Goal: Task Accomplishment & Management: Manage account settings

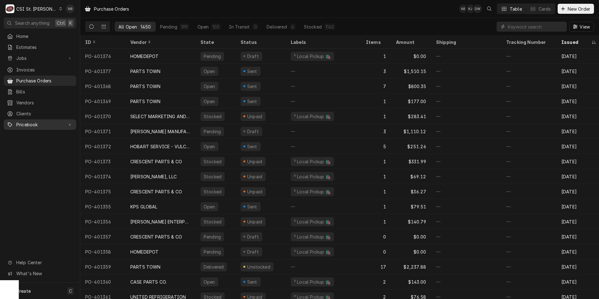
click at [45, 121] on span "Pricebook" at bounding box center [39, 124] width 47 height 7
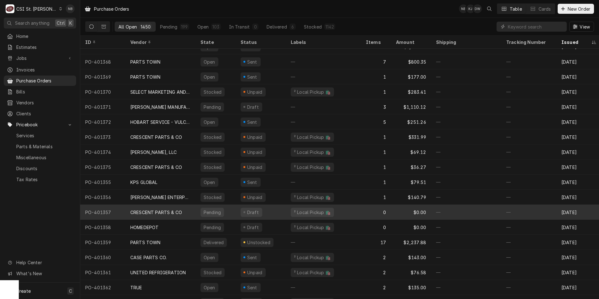
scroll to position [31, 0]
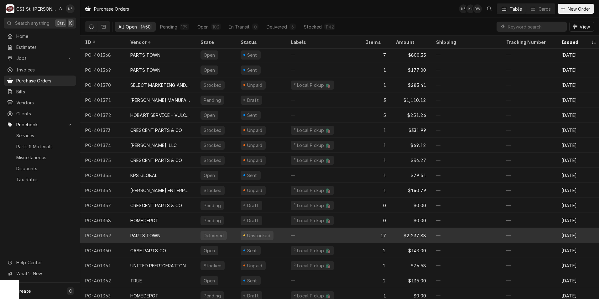
click at [178, 233] on div "PARTS TOWN" at bounding box center [160, 235] width 70 height 15
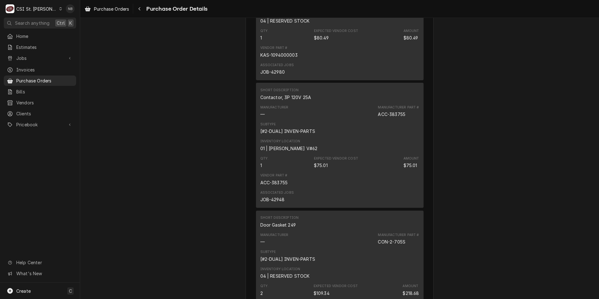
scroll to position [783, 0]
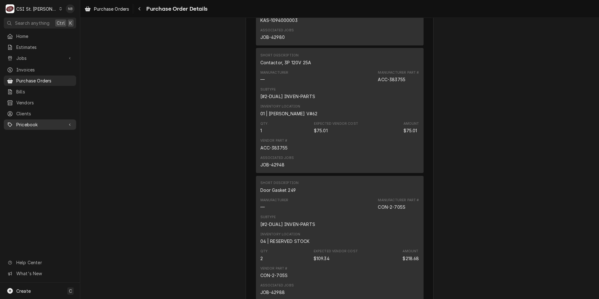
click at [60, 121] on span "Pricebook" at bounding box center [39, 124] width 47 height 7
click at [40, 143] on span "Parts & Materials" at bounding box center [44, 146] width 57 height 7
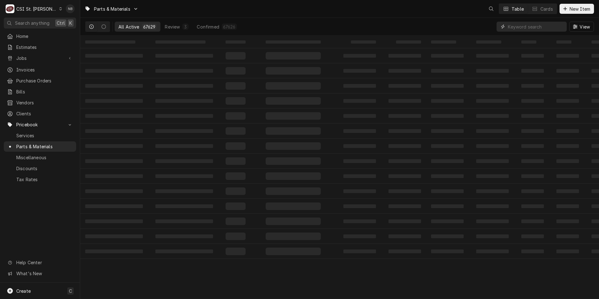
click at [526, 27] on input "Dynamic Content Wrapper" at bounding box center [536, 27] width 56 height 10
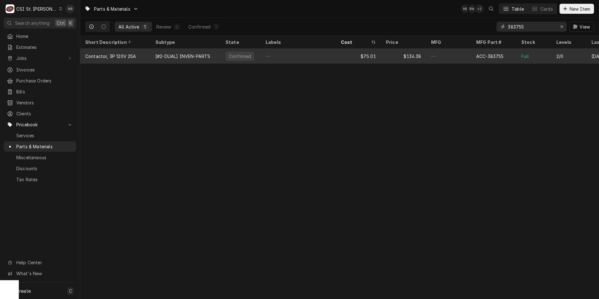
type input "383755"
click at [384, 56] on div "$136.38" at bounding box center [403, 56] width 45 height 15
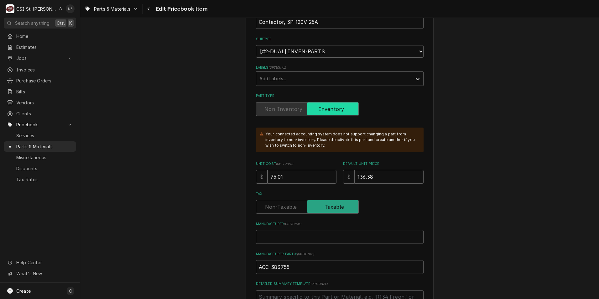
scroll to position [157, 0]
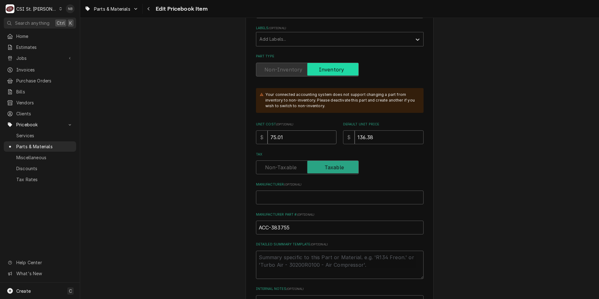
drag, startPoint x: 291, startPoint y: 137, endPoint x: 208, endPoint y: 125, distance: 83.3
type textarea "x"
type input "7"
type textarea "x"
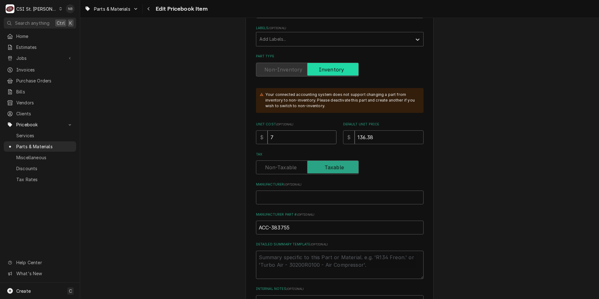
type input "77"
type textarea "x"
type input "77.0"
type textarea "x"
type input "77.08"
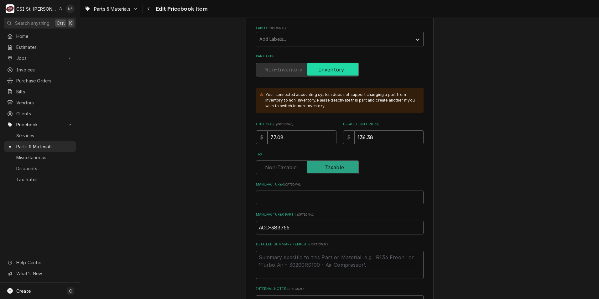
click at [299, 129] on div "Unit Cost ( optional ) $ 77.08 Default Unit Price $ 136.38" at bounding box center [340, 133] width 168 height 22
type textarea "x"
type input "1"
type textarea "x"
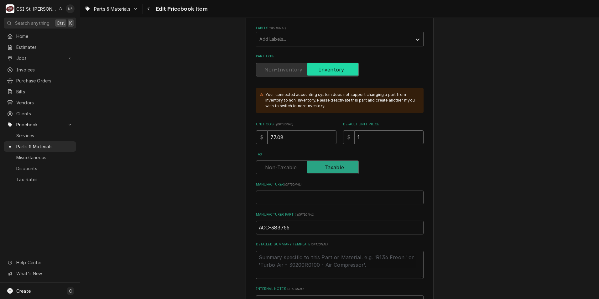
type input "14"
type textarea "x"
type input "140"
type textarea "x"
type input "140.1"
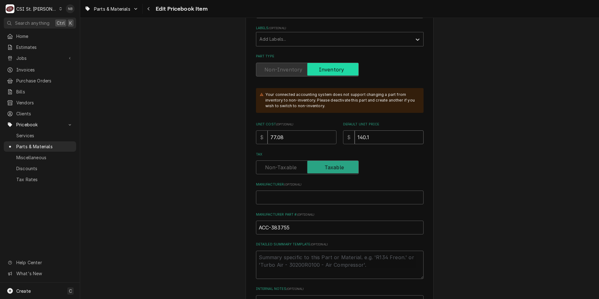
type textarea "x"
type input "140.13"
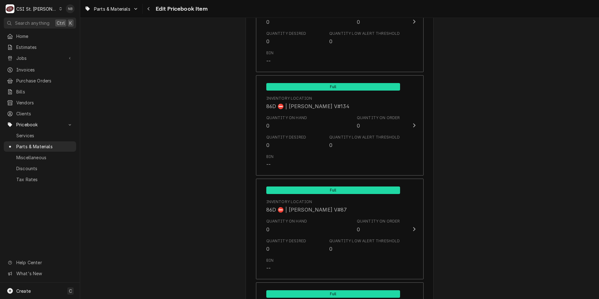
scroll to position [5296, 0]
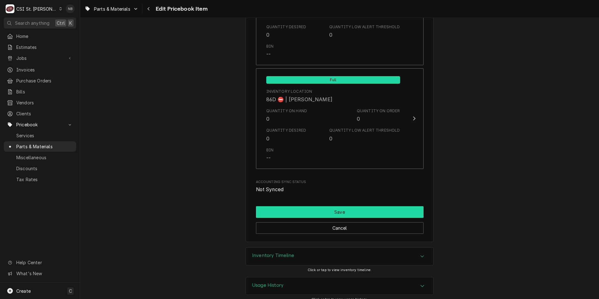
click at [388, 206] on button "Save" at bounding box center [340, 212] width 168 height 12
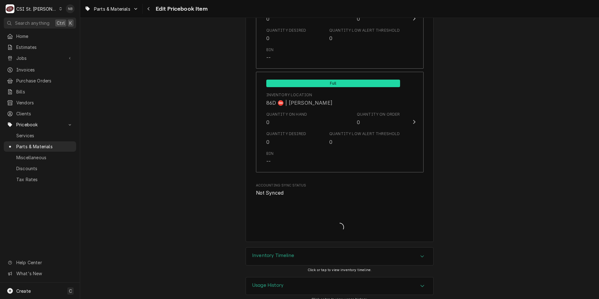
type textarea "x"
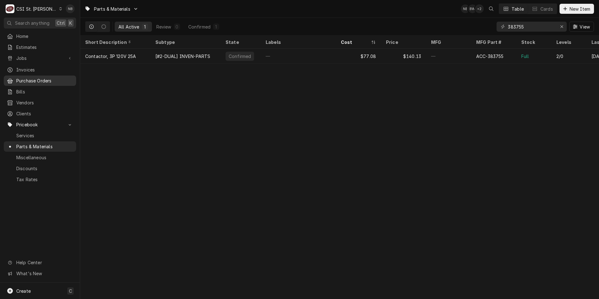
click at [50, 78] on span "Purchase Orders" at bounding box center [44, 80] width 57 height 7
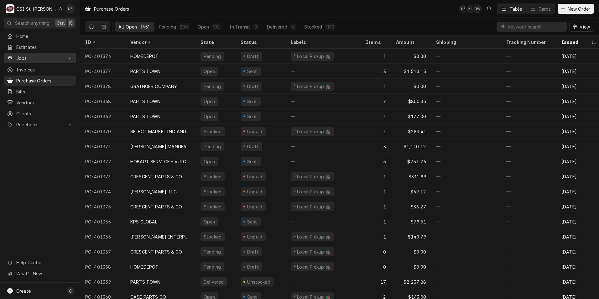
click at [51, 59] on span "Jobs" at bounding box center [39, 58] width 47 height 7
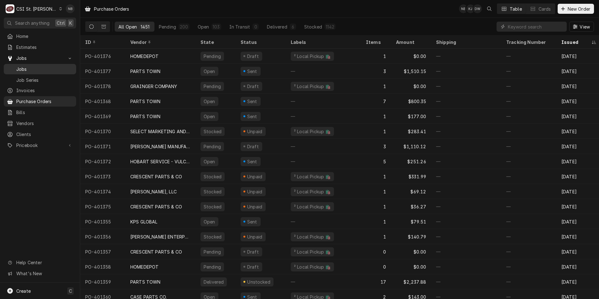
click at [40, 71] on link "Jobs" at bounding box center [40, 69] width 72 height 10
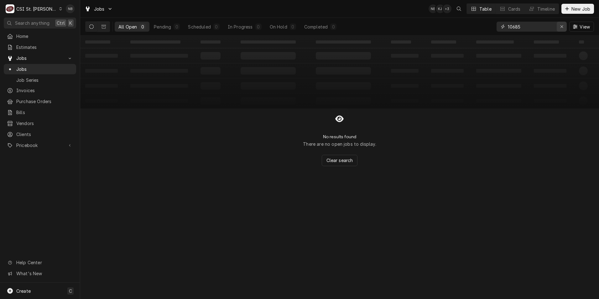
click at [565, 28] on div "Erase input" at bounding box center [562, 27] width 6 height 6
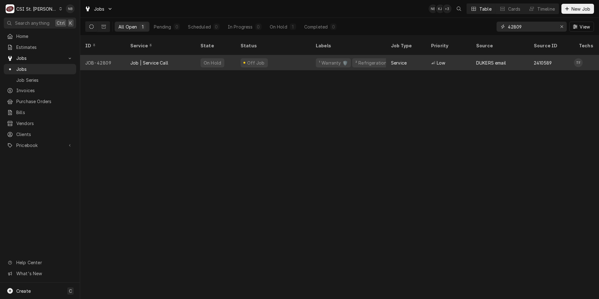
type input "42809"
click at [282, 58] on div "Off Job" at bounding box center [273, 62] width 75 height 15
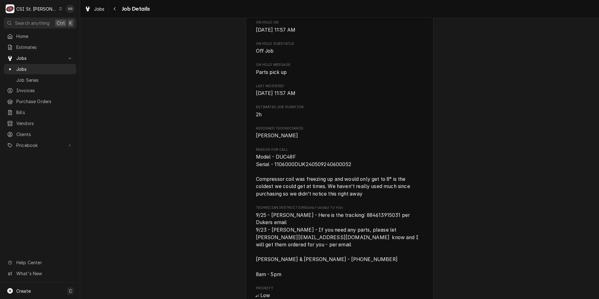
scroll to position [439, 0]
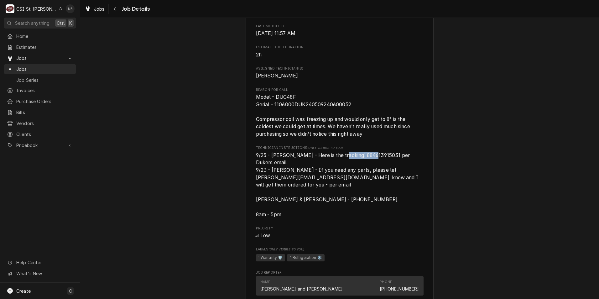
drag, startPoint x: 369, startPoint y: 163, endPoint x: 337, endPoint y: 161, distance: 32.6
click at [337, 161] on span "9/25 - [PERSON_NAME] - Here is the tracking: 884613915031 per Dukers email 9/23…" at bounding box center [338, 184] width 164 height 65
copy span "884613915031"
click at [383, 138] on span "Model - DUC48F Serial - 1106000DUK240509240600052 Compressor coil was freezing …" at bounding box center [340, 115] width 168 height 44
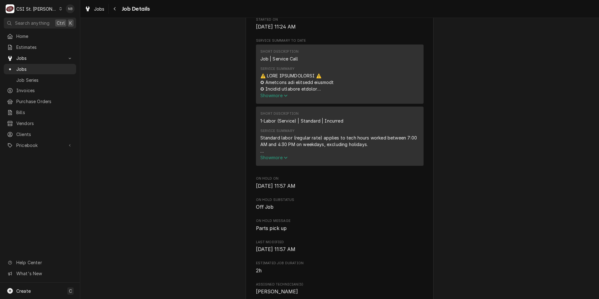
scroll to position [219, 0]
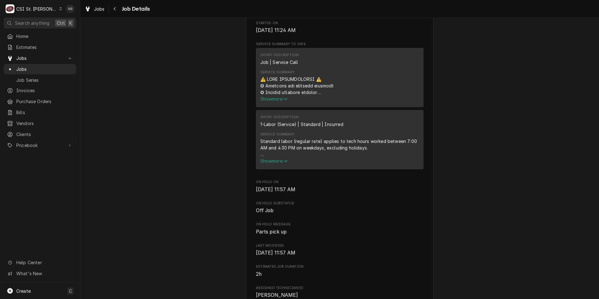
click at [279, 102] on span "Show more" at bounding box center [274, 98] width 28 height 5
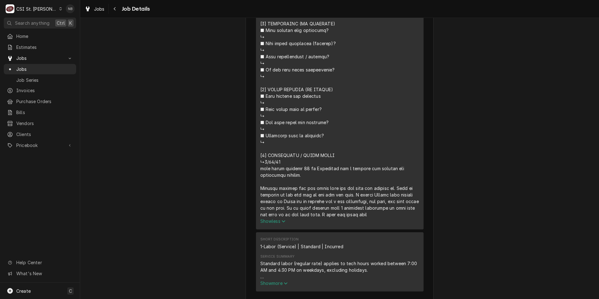
scroll to position [469, 0]
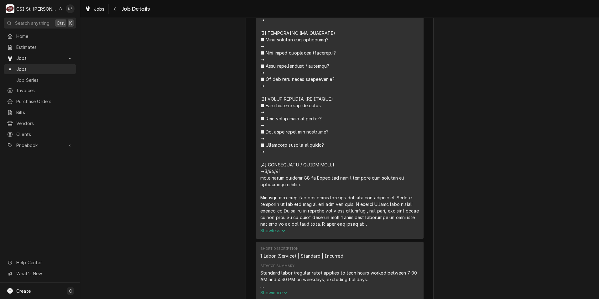
click at [282, 233] on icon "Service Summary" at bounding box center [284, 230] width 4 height 4
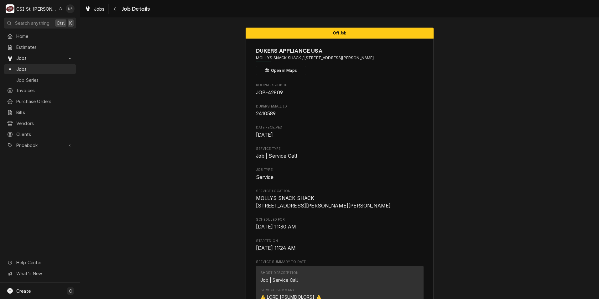
scroll to position [0, 0]
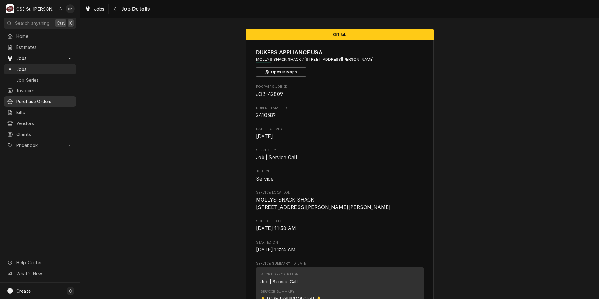
click at [57, 99] on span "Purchase Orders" at bounding box center [44, 101] width 57 height 7
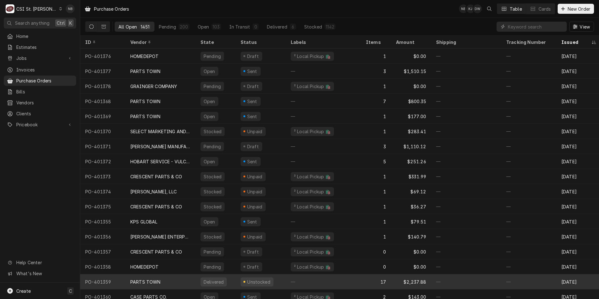
click at [230, 280] on div "Delivered" at bounding box center [216, 281] width 40 height 15
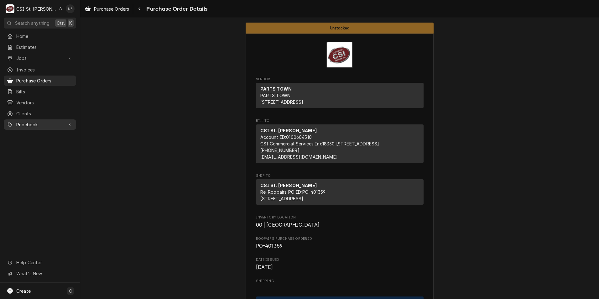
click at [43, 121] on span "Pricebook" at bounding box center [39, 124] width 47 height 7
click at [44, 143] on span "Parts & Materials" at bounding box center [44, 146] width 57 height 7
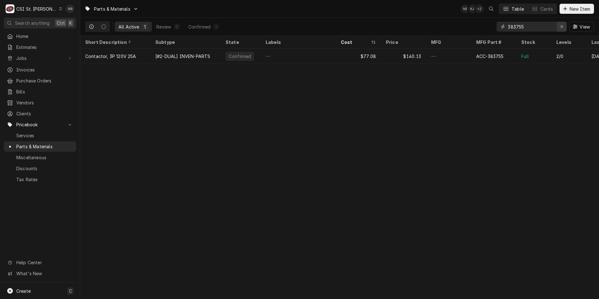
click at [562, 25] on icon "Erase input" at bounding box center [561, 26] width 3 height 4
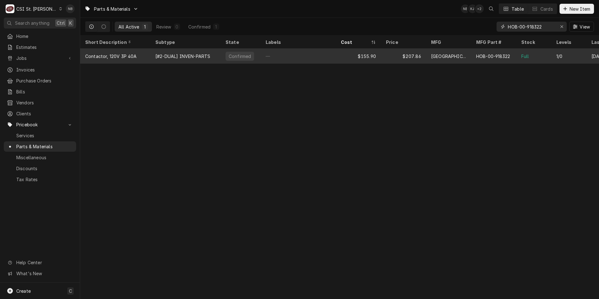
type input "HOB-00-918322"
click at [323, 58] on div "—" at bounding box center [298, 56] width 75 height 15
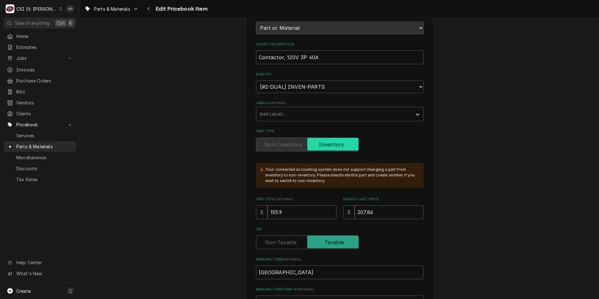
scroll to position [125, 0]
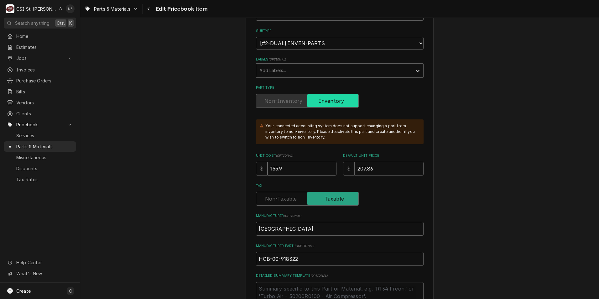
drag, startPoint x: 298, startPoint y: 168, endPoint x: 108, endPoint y: 159, distance: 190.4
type textarea "x"
type input "2"
type textarea "x"
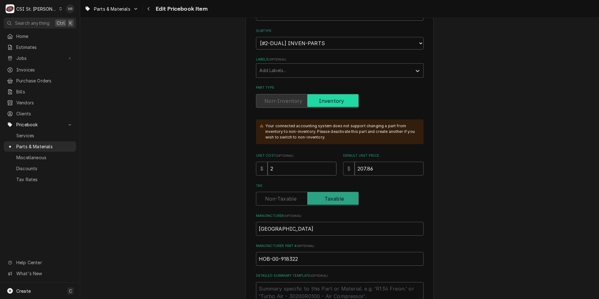
type input "22"
type textarea "x"
type input "226"
type textarea "x"
type input "226.3"
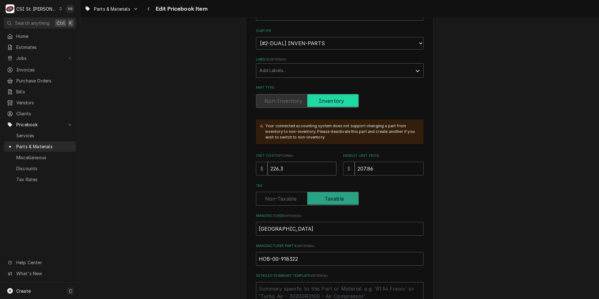
type textarea "x"
type input "226.39"
click at [373, 168] on input "207.86" at bounding box center [389, 169] width 69 height 14
drag, startPoint x: 375, startPoint y: 168, endPoint x: 327, endPoint y: 165, distance: 47.7
click at [327, 165] on div "Unit Cost ( optional ) $ 226.39 Default Unit Price $ 207.86" at bounding box center [340, 164] width 168 height 22
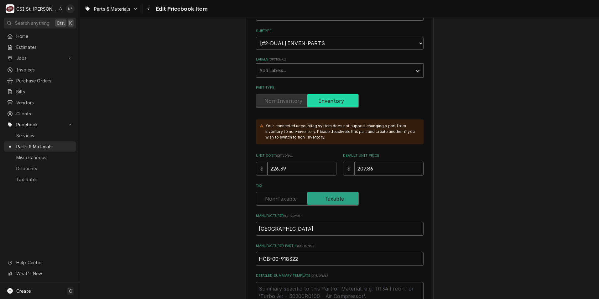
type textarea "x"
type input "2"
type textarea "x"
type input "26"
type textarea "x"
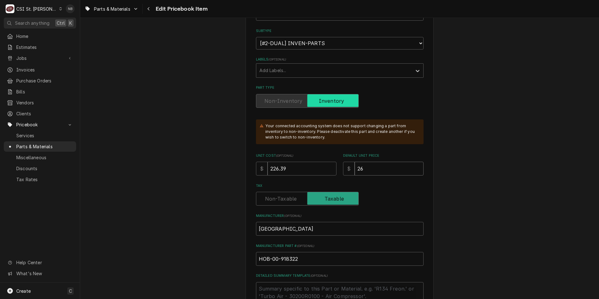
type input "260"
type textarea "x"
type input "260.3"
type textarea "x"
type input "260.33"
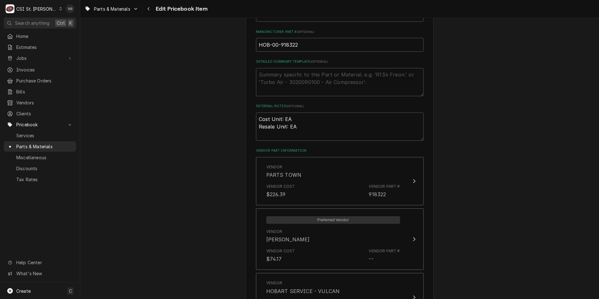
scroll to position [376, 0]
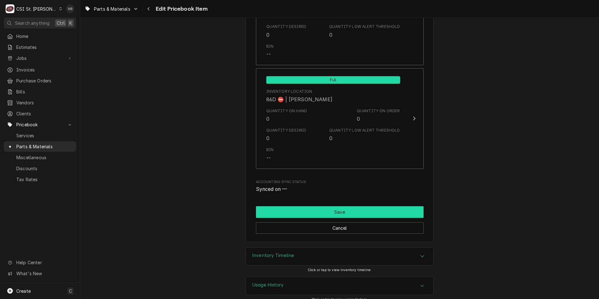
click at [365, 206] on button "Save" at bounding box center [340, 212] width 168 height 12
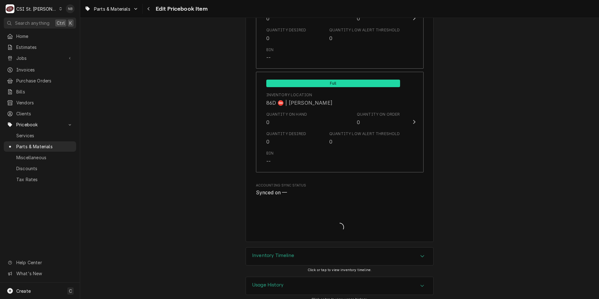
type textarea "x"
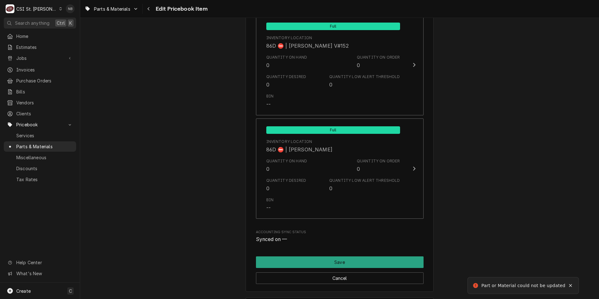
scroll to position [470, 0]
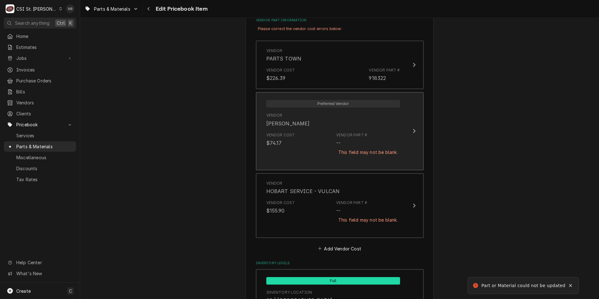
click at [390, 156] on div "This field may not be blank." at bounding box center [368, 152] width 64 height 11
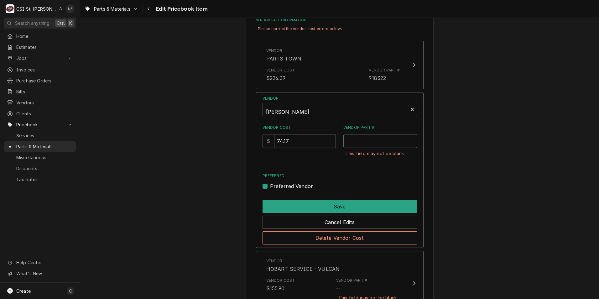
click at [379, 139] on input "Vendor Part #" at bounding box center [380, 141] width 74 height 14
drag, startPoint x: 379, startPoint y: 139, endPoint x: 244, endPoint y: 134, distance: 134.8
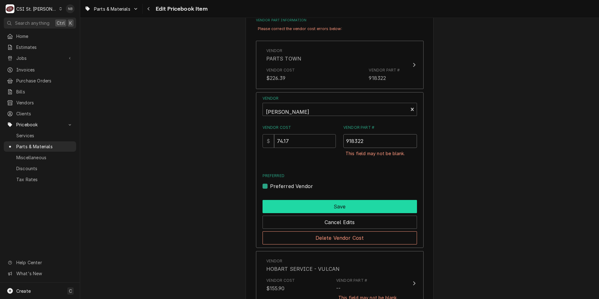
type input "918322"
click at [367, 207] on button "Save" at bounding box center [340, 206] width 154 height 13
type textarea "x"
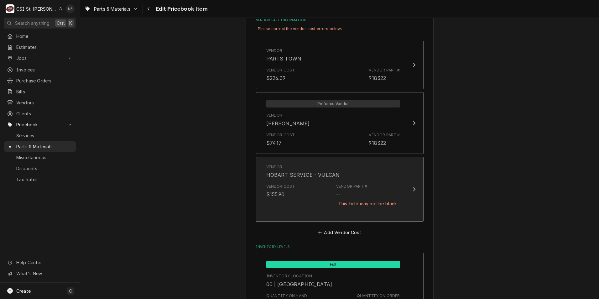
click at [384, 196] on div "Vendor Part # -- This field may not be blank." at bounding box center [368, 199] width 64 height 31
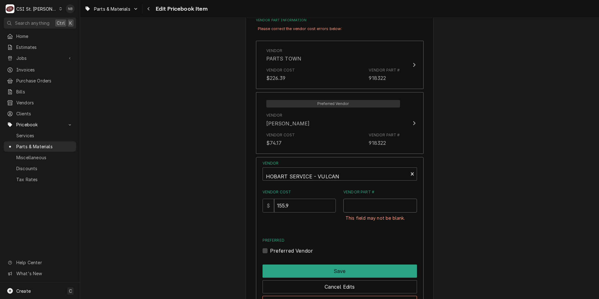
click at [367, 204] on input "Vendor Part #" at bounding box center [380, 206] width 74 height 14
paste input "918322"
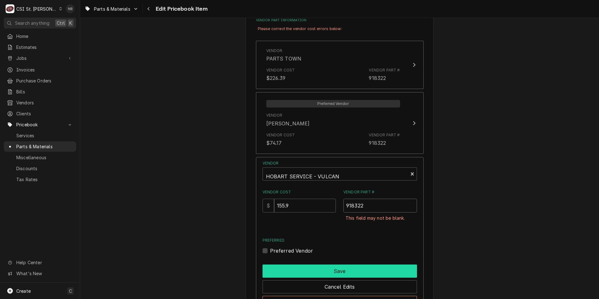
type input "918322"
click at [355, 269] on button "Save" at bounding box center [340, 270] width 154 height 13
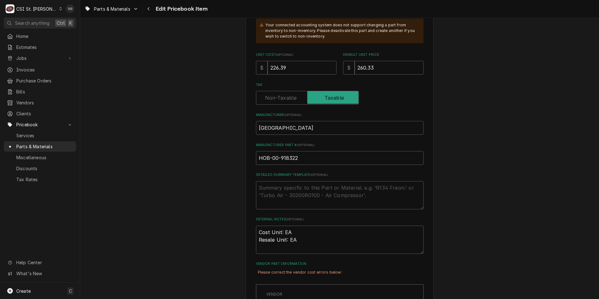
scroll to position [282, 0]
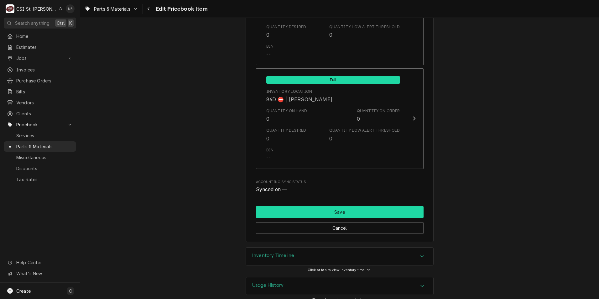
click at [385, 207] on button "Save" at bounding box center [340, 212] width 168 height 12
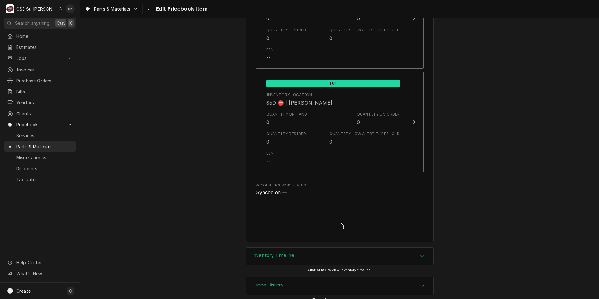
type textarea "x"
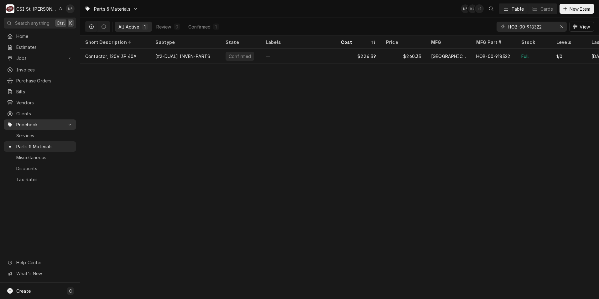
click at [45, 123] on span "Pricebook" at bounding box center [39, 124] width 47 height 7
click at [55, 124] on span "Pricebook" at bounding box center [39, 124] width 47 height 7
click at [50, 80] on span "Purchase Orders" at bounding box center [44, 80] width 57 height 7
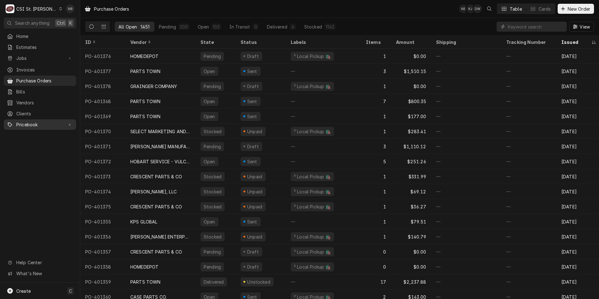
click at [37, 121] on span "Pricebook" at bounding box center [39, 124] width 47 height 7
click at [49, 143] on span "Parts & Materials" at bounding box center [44, 146] width 57 height 7
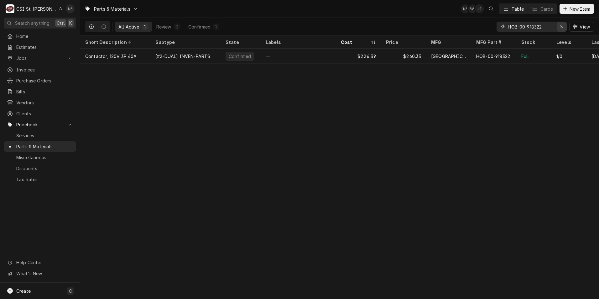
click at [561, 27] on icon "Erase input" at bounding box center [561, 26] width 3 height 4
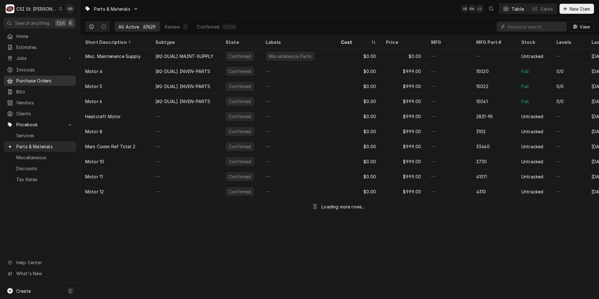
click at [30, 79] on span "Purchase Orders" at bounding box center [44, 80] width 57 height 7
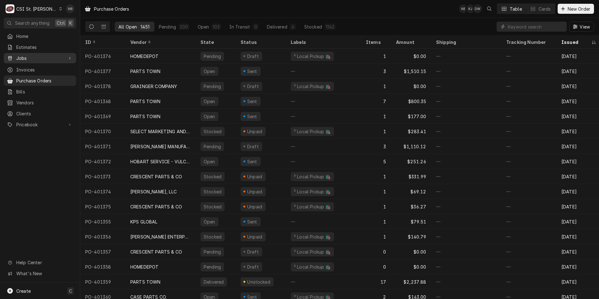
click at [53, 58] on span "Jobs" at bounding box center [39, 58] width 47 height 7
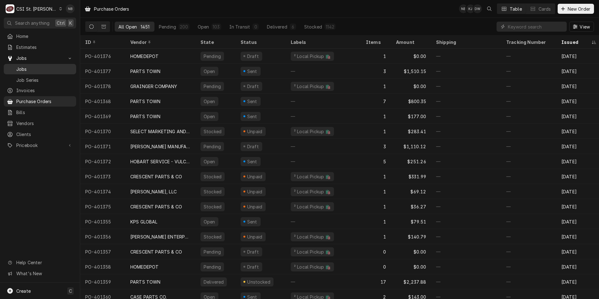
click at [47, 66] on span "Jobs" at bounding box center [44, 69] width 57 height 7
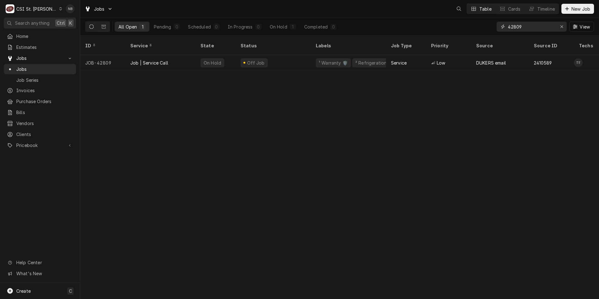
drag, startPoint x: 537, startPoint y: 29, endPoint x: 484, endPoint y: 28, distance: 52.7
click at [484, 28] on div "All Open 1 Pending 0 Scheduled 0 In Progress 0 On Hold 1 Completed 0 42809 View" at bounding box center [339, 27] width 509 height 18
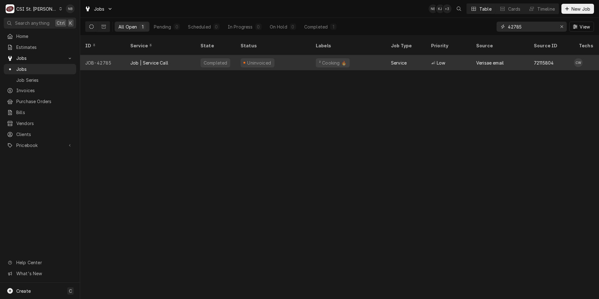
type input "42785"
click at [371, 57] on div "² Cooking 🔥" at bounding box center [348, 62] width 75 height 15
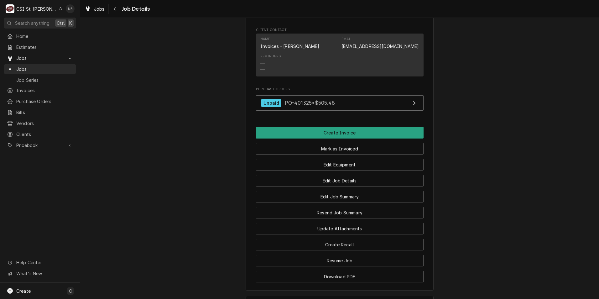
scroll to position [703, 0]
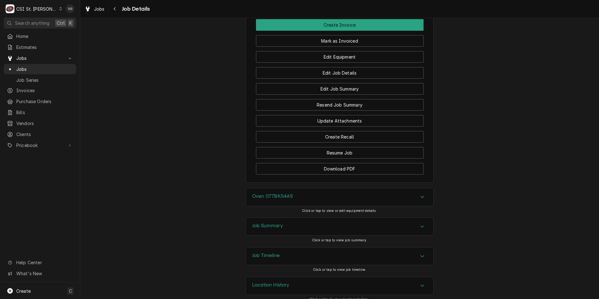
click at [343, 218] on div "Job Summary" at bounding box center [339, 227] width 187 height 18
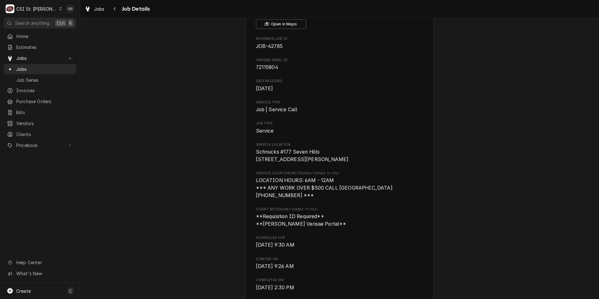
scroll to position [0, 0]
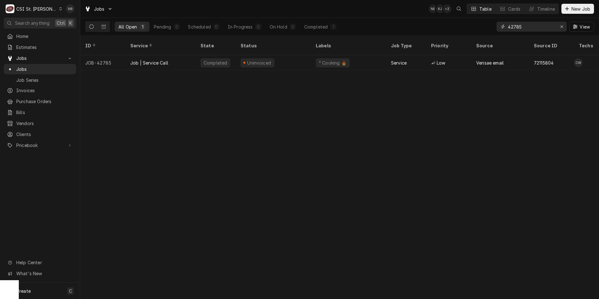
drag, startPoint x: 523, startPoint y: 26, endPoint x: 514, endPoint y: 28, distance: 9.6
click at [514, 28] on input "42785" at bounding box center [531, 27] width 47 height 10
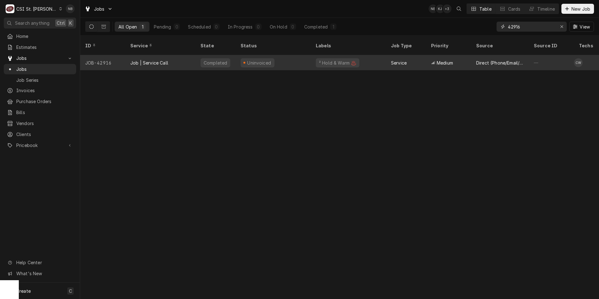
type input "42916"
click at [272, 55] on div "Uninvoiced" at bounding box center [273, 62] width 75 height 15
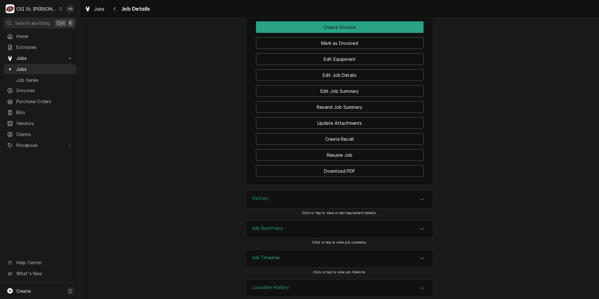
click at [308, 222] on div "Job Summary" at bounding box center [339, 229] width 187 height 18
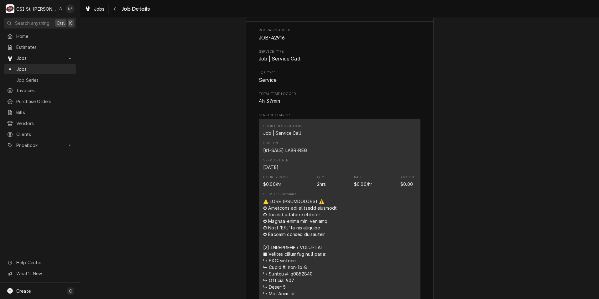
scroll to position [976, 0]
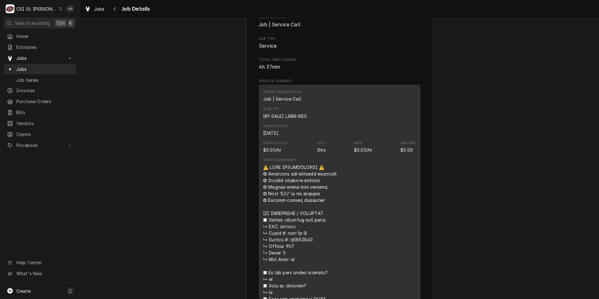
drag, startPoint x: 446, startPoint y: 231, endPoint x: 435, endPoint y: 260, distance: 31.3
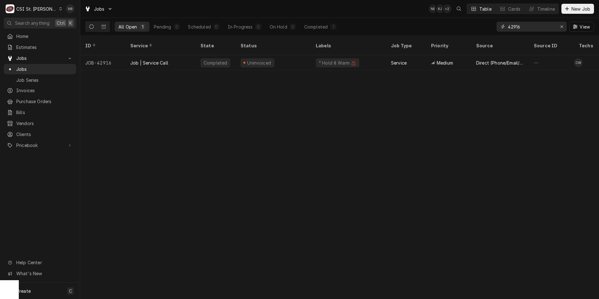
drag, startPoint x: 520, startPoint y: 25, endPoint x: 514, endPoint y: 28, distance: 7.2
click at [514, 28] on input "42916" at bounding box center [531, 27] width 47 height 10
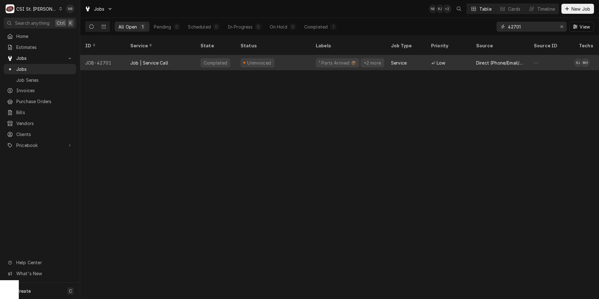
type input "42701"
click at [309, 58] on div "Uninvoiced" at bounding box center [273, 62] width 75 height 15
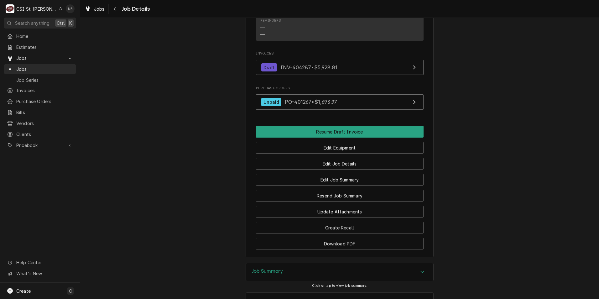
scroll to position [925, 0]
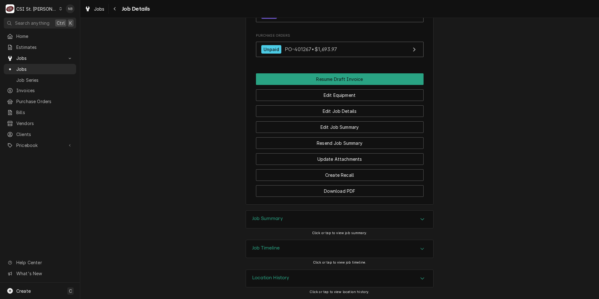
click at [340, 216] on div "Job Summary" at bounding box center [339, 220] width 187 height 18
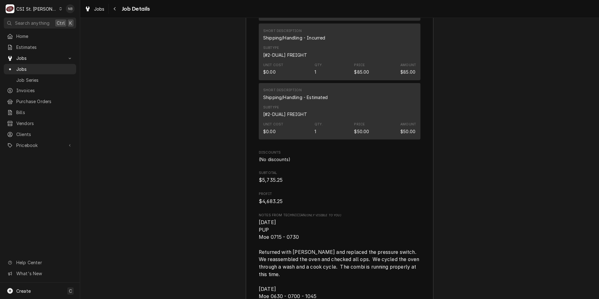
scroll to position [2182, 0]
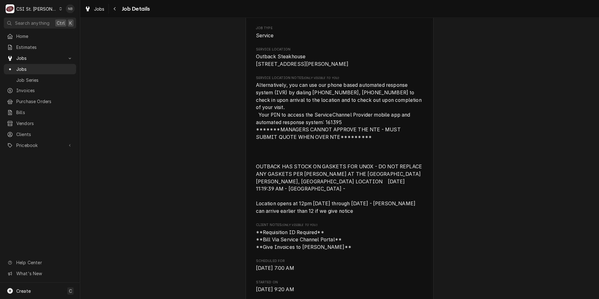
scroll to position [313, 0]
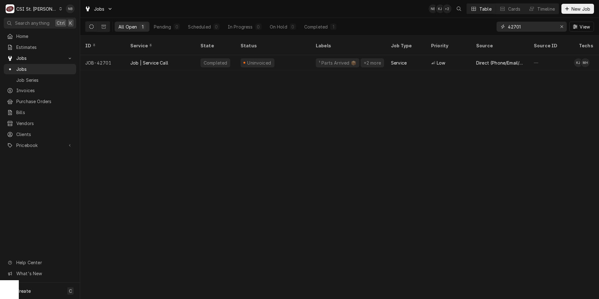
drag, startPoint x: 528, startPoint y: 25, endPoint x: 515, endPoint y: 29, distance: 13.4
click at [515, 29] on input "42701" at bounding box center [531, 27] width 47 height 10
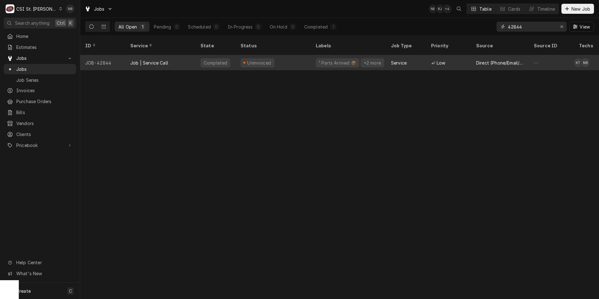
type input "42844"
click at [279, 60] on div "Uninvoiced" at bounding box center [273, 62] width 75 height 15
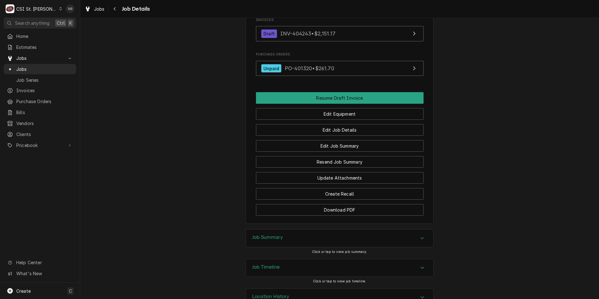
scroll to position [668, 0]
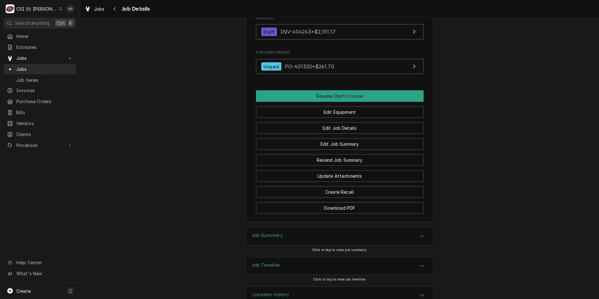
drag, startPoint x: 262, startPoint y: 225, endPoint x: 262, endPoint y: 220, distance: 5.3
click at [262, 227] on div "Job Summary" at bounding box center [339, 236] width 187 height 18
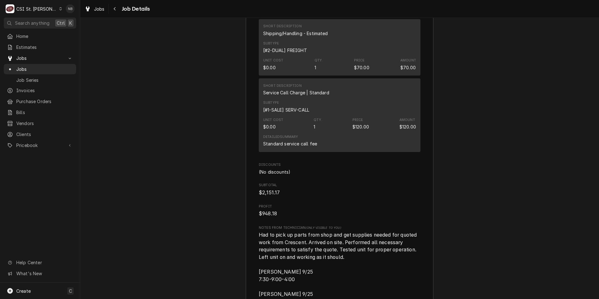
scroll to position [1796, 0]
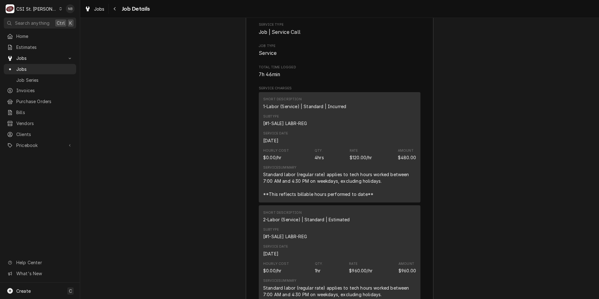
scroll to position [762, 0]
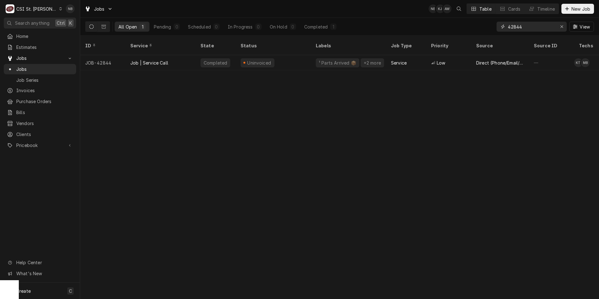
drag, startPoint x: 527, startPoint y: 28, endPoint x: 515, endPoint y: 29, distance: 12.0
click at [515, 29] on input "42844" at bounding box center [531, 27] width 47 height 10
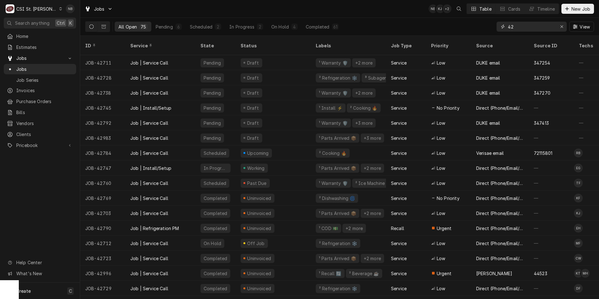
type input "4"
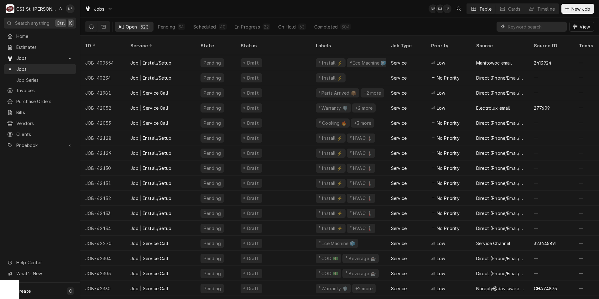
type input "2"
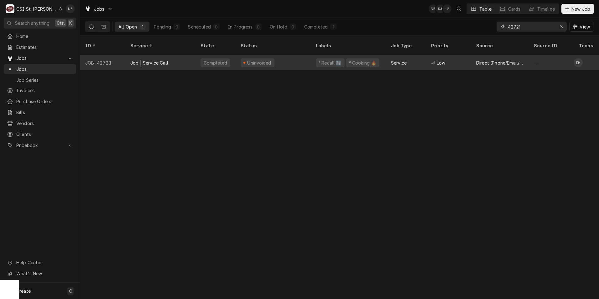
type input "42721"
click at [281, 55] on div "Uninvoiced" at bounding box center [273, 62] width 75 height 15
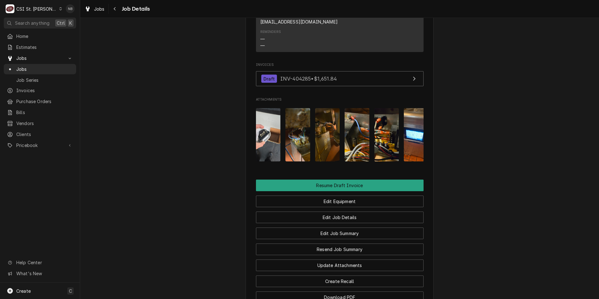
scroll to position [775, 0]
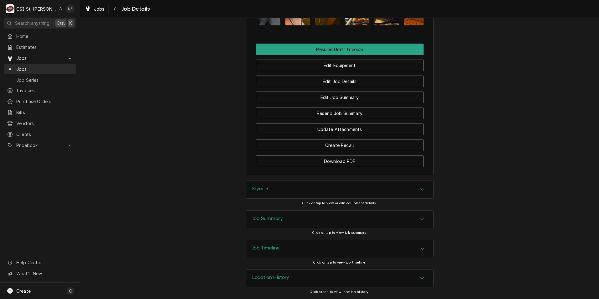
click at [321, 214] on div "Job Summary" at bounding box center [339, 220] width 187 height 18
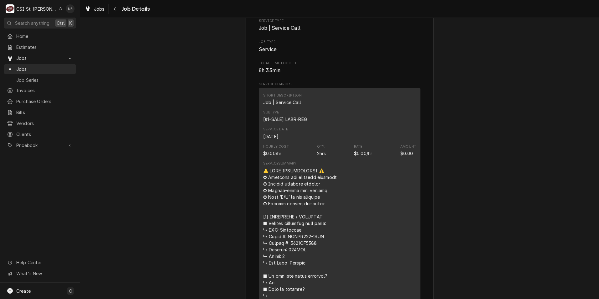
scroll to position [1057, 0]
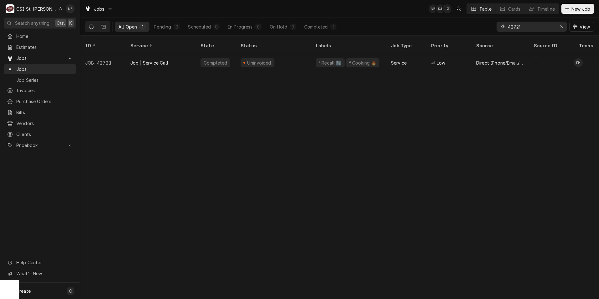
click at [527, 29] on input "42721" at bounding box center [531, 27] width 47 height 10
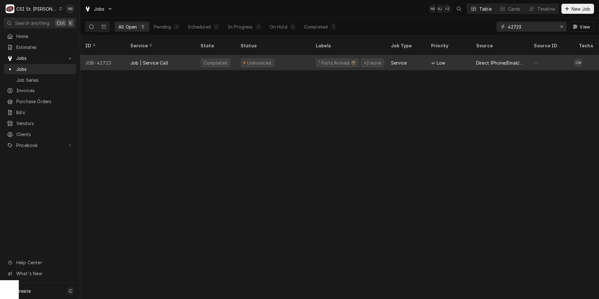
type input "42723"
click at [299, 56] on div "Uninvoiced" at bounding box center [273, 62] width 75 height 15
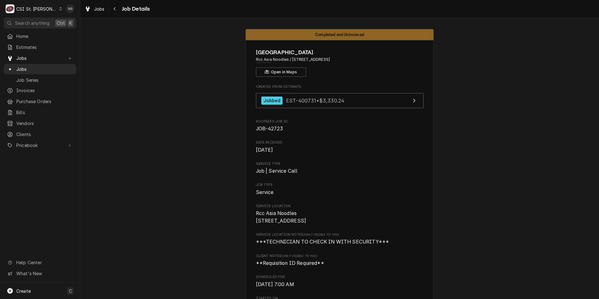
scroll to position [31, 0]
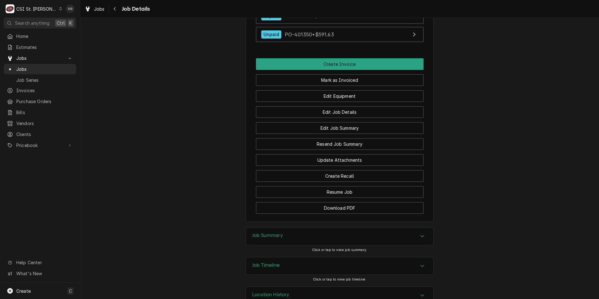
click at [276, 227] on div "Job Summary" at bounding box center [339, 236] width 187 height 18
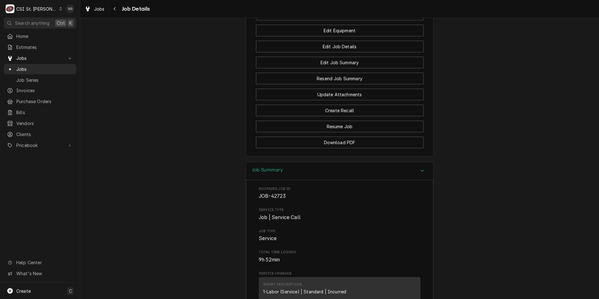
scroll to position [1014, 0]
click at [316, 162] on div "Job Summary" at bounding box center [339, 171] width 187 height 18
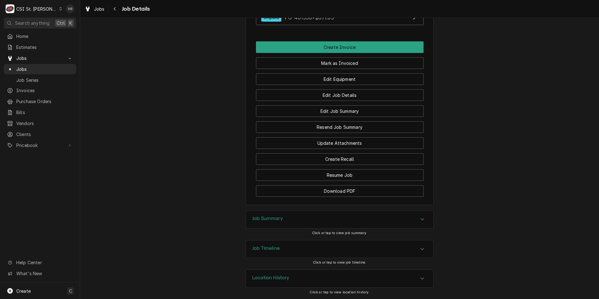
scroll to position [855, 0]
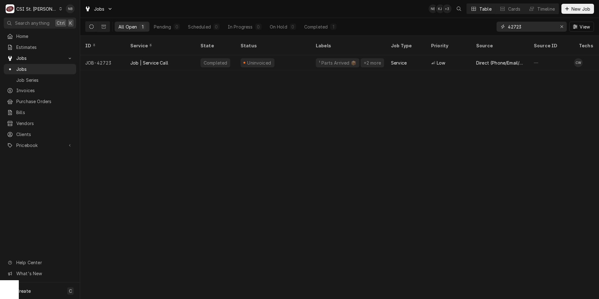
drag, startPoint x: 524, startPoint y: 24, endPoint x: 514, endPoint y: 29, distance: 11.4
click at [514, 29] on input "42723" at bounding box center [531, 27] width 47 height 10
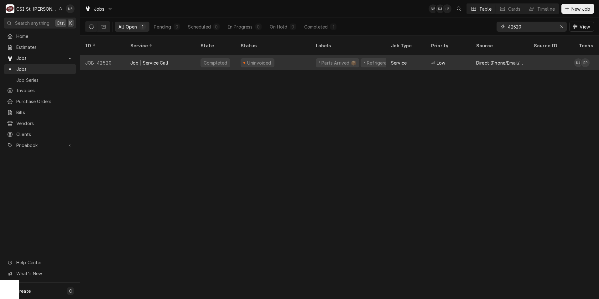
type input "42520"
click at [301, 57] on div "Uninvoiced" at bounding box center [273, 62] width 75 height 15
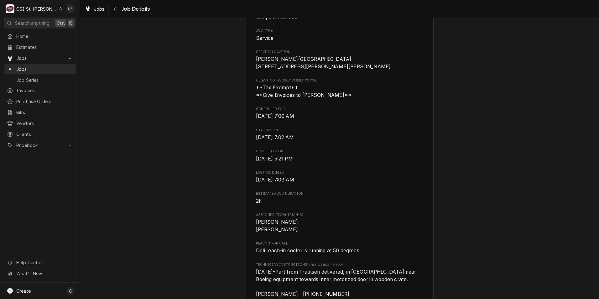
scroll to position [219, 0]
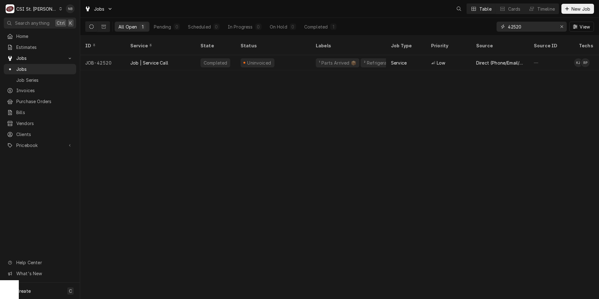
drag, startPoint x: 532, startPoint y: 26, endPoint x: 514, endPoint y: 29, distance: 17.8
click at [514, 29] on input "42520" at bounding box center [531, 27] width 47 height 10
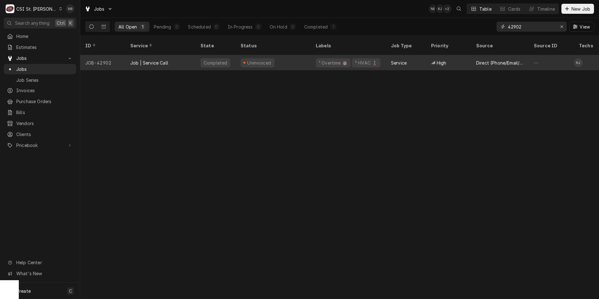
type input "42902"
click at [405, 55] on div "Service" at bounding box center [406, 62] width 40 height 15
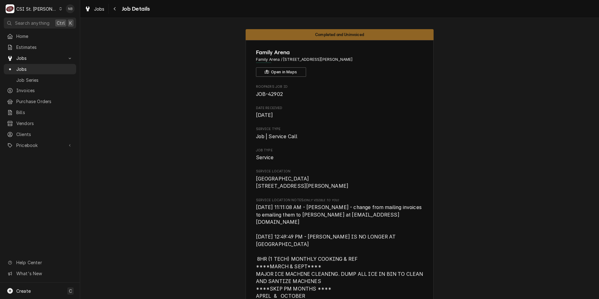
scroll to position [125, 0]
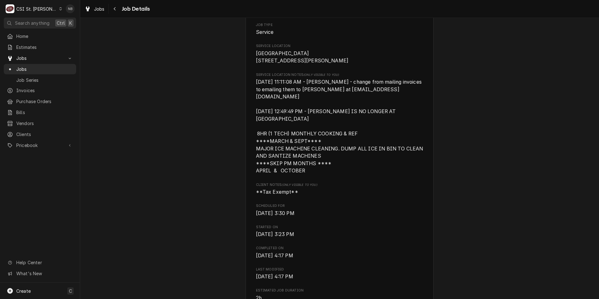
click at [420, 54] on span "Family Arena 2002 Arena Pkwy St Charles, MO 63303" at bounding box center [340, 57] width 168 height 15
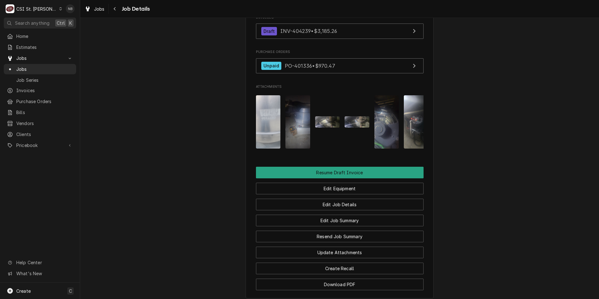
scroll to position [833, 0]
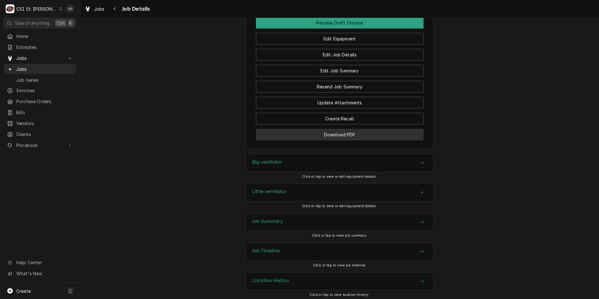
click at [362, 134] on button "Download PDF" at bounding box center [340, 135] width 168 height 12
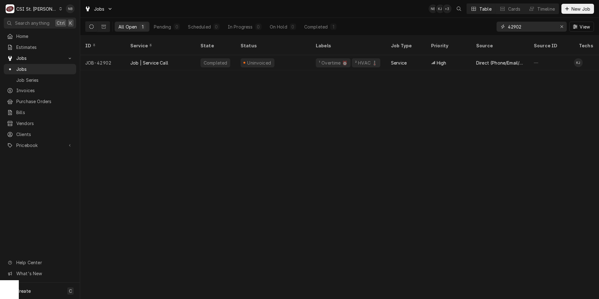
drag, startPoint x: 536, startPoint y: 25, endPoint x: 512, endPoint y: 26, distance: 23.2
click at [512, 26] on input "42902" at bounding box center [531, 27] width 47 height 10
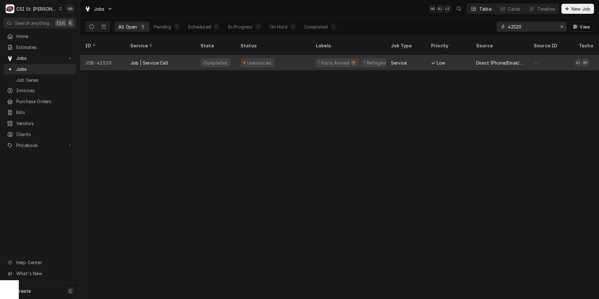
type input "42520"
click at [373, 60] on div "² Refrigeration ❄️" at bounding box center [382, 63] width 39 height 7
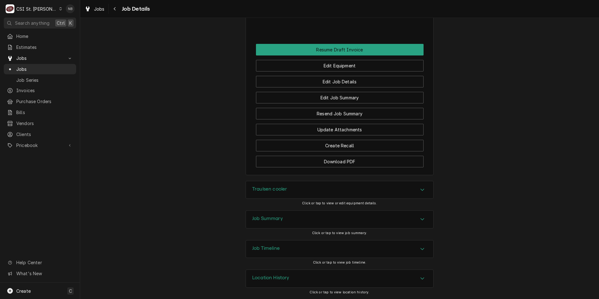
scroll to position [674, 0]
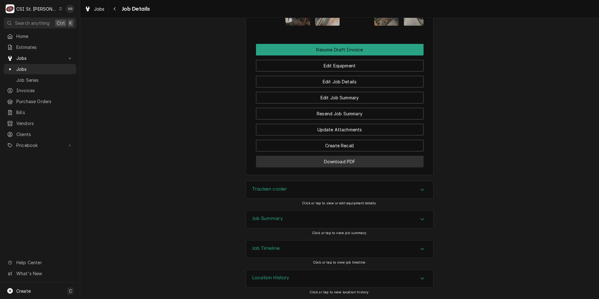
click at [384, 156] on button "Download PDF" at bounding box center [340, 162] width 168 height 12
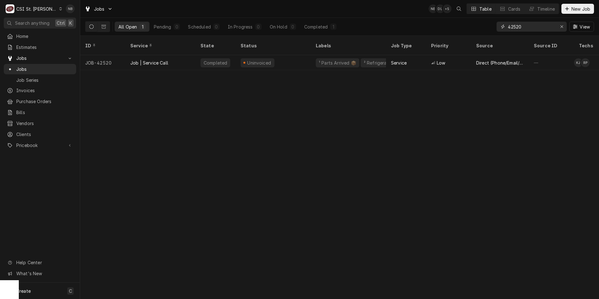
drag, startPoint x: 526, startPoint y: 30, endPoint x: 514, endPoint y: 30, distance: 12.5
click at [514, 30] on input "42520" at bounding box center [531, 27] width 47 height 10
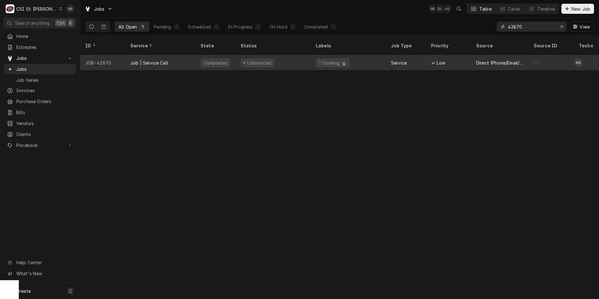
type input "42870"
click at [347, 56] on div "² Cooking 🔥" at bounding box center [348, 62] width 75 height 15
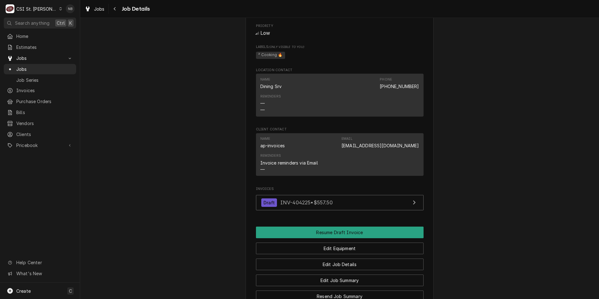
scroll to position [798, 0]
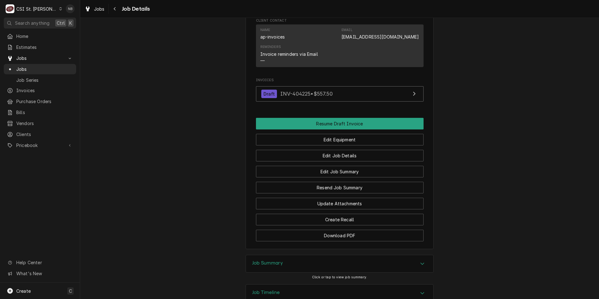
click at [395, 255] on div "Job Summary" at bounding box center [339, 264] width 187 height 18
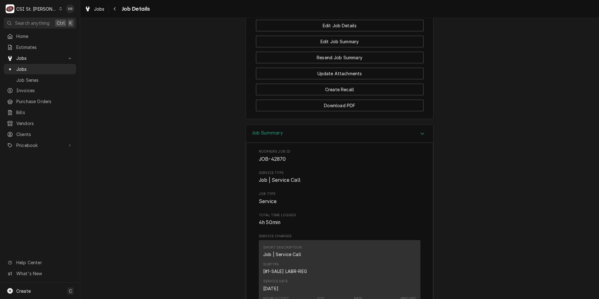
scroll to position [923, 0]
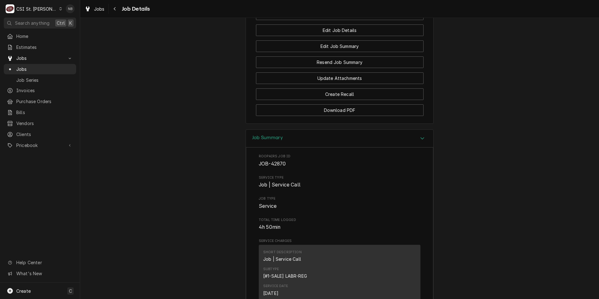
click at [393, 130] on div "Job Summary" at bounding box center [339, 139] width 187 height 18
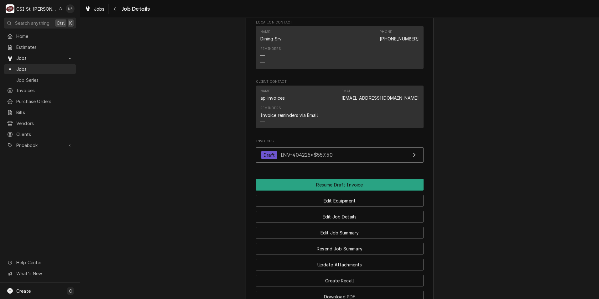
scroll to position [673, 0]
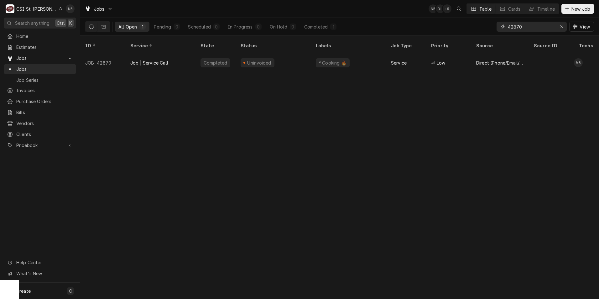
drag, startPoint x: 527, startPoint y: 24, endPoint x: 517, endPoint y: 29, distance: 10.8
click at [517, 29] on input "42870" at bounding box center [531, 27] width 47 height 10
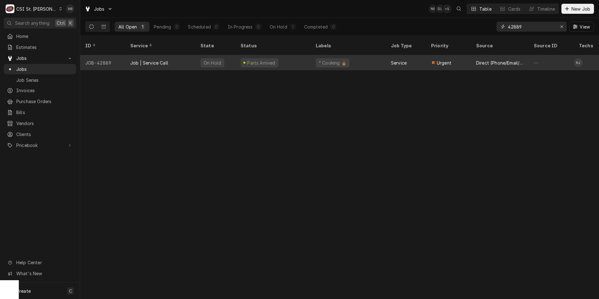
type input "42889"
click at [369, 56] on div "² Cooking 🔥" at bounding box center [348, 62] width 75 height 15
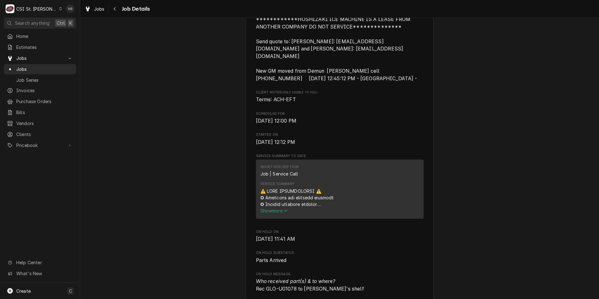
scroll to position [313, 0]
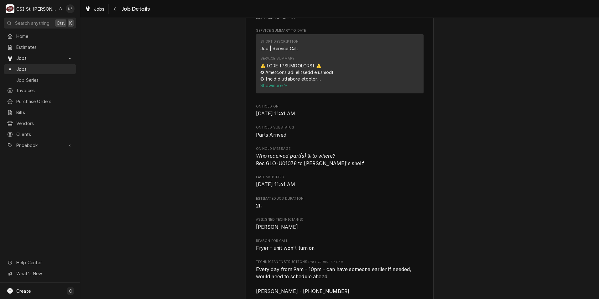
click at [264, 85] on span "Show more" at bounding box center [274, 85] width 28 height 5
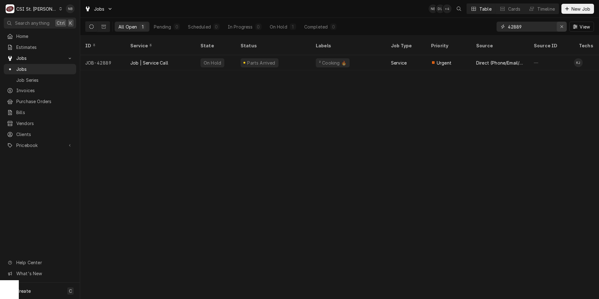
click at [563, 26] on div "Erase input" at bounding box center [562, 27] width 6 height 6
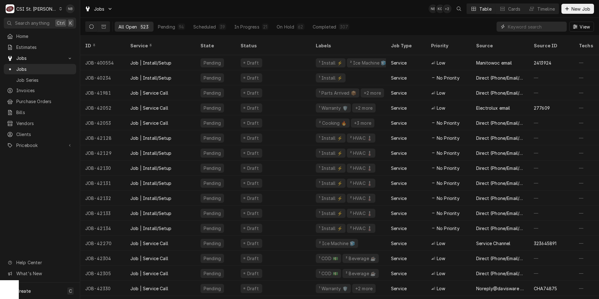
click at [550, 30] on input "Dynamic Content Wrapper" at bounding box center [536, 27] width 56 height 10
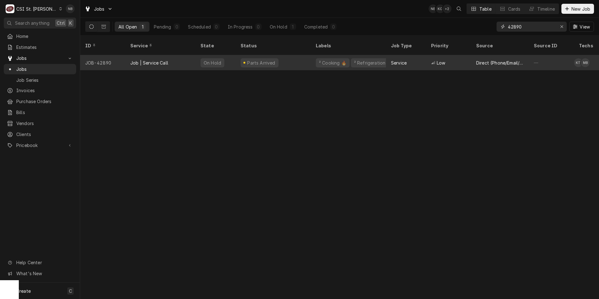
type input "42890"
click at [231, 55] on div "On Hold" at bounding box center [216, 62] width 40 height 15
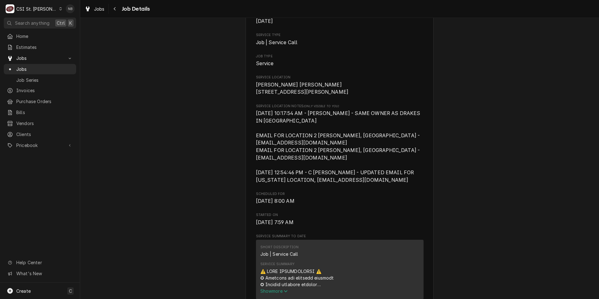
scroll to position [219, 0]
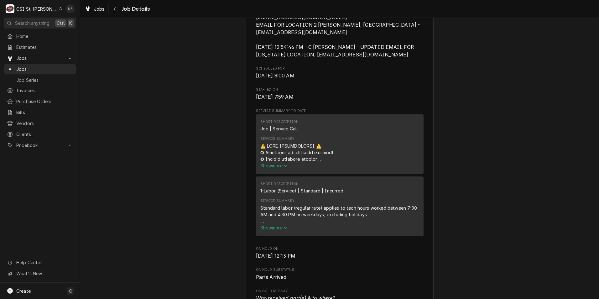
click at [276, 169] on button "Show more" at bounding box center [339, 165] width 159 height 7
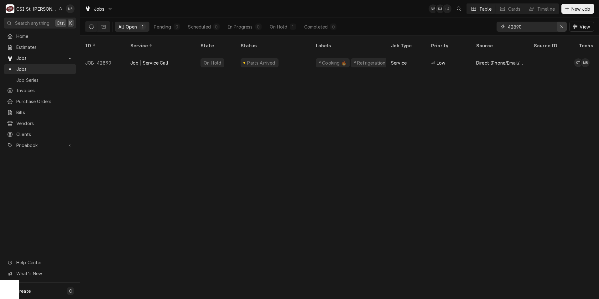
click at [566, 27] on button "Erase input" at bounding box center [562, 27] width 10 height 10
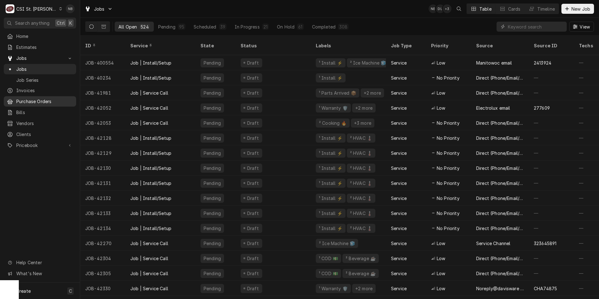
click at [53, 98] on span "Purchase Orders" at bounding box center [44, 101] width 57 height 7
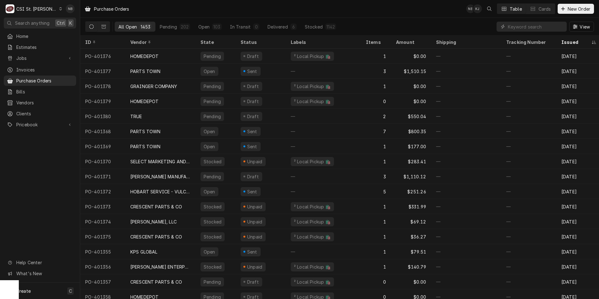
click at [37, 9] on div "CSI St. [PERSON_NAME]" at bounding box center [36, 9] width 41 height 7
click at [83, 21] on div "CSI Kentucky" at bounding box center [96, 23] width 83 height 7
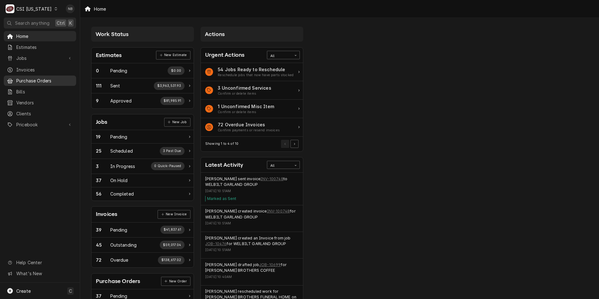
click at [48, 79] on span "Purchase Orders" at bounding box center [44, 80] width 57 height 7
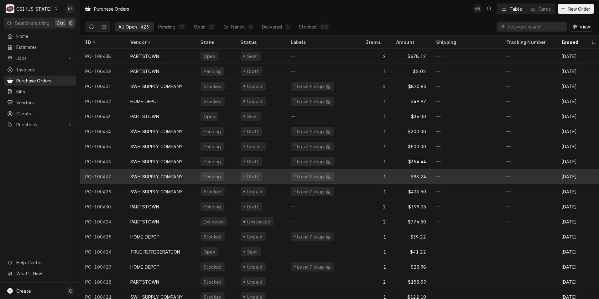
click at [141, 180] on div "SWH SUPPLY COMPANY" at bounding box center [160, 176] width 70 height 15
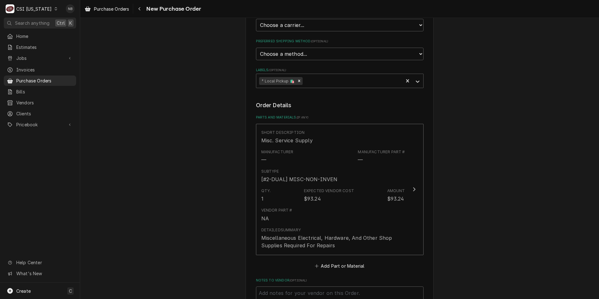
scroll to position [157, 0]
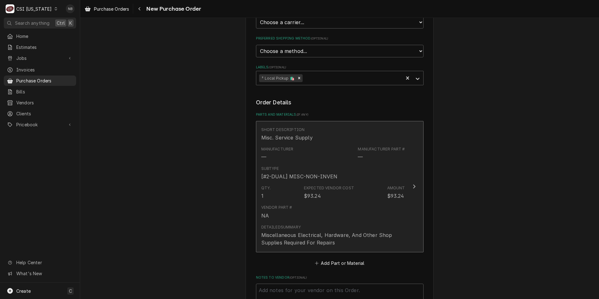
click at [306, 188] on div "Expected Vendor Cost" at bounding box center [329, 188] width 50 height 6
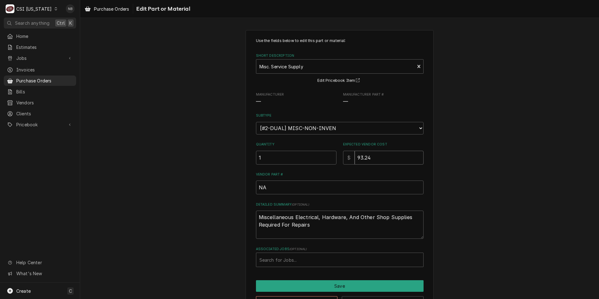
drag, startPoint x: 371, startPoint y: 158, endPoint x: 332, endPoint y: 157, distance: 38.9
click at [332, 157] on div "Quantity 1 Expected Vendor Cost $ 93.24" at bounding box center [340, 153] width 168 height 22
type textarea "x"
type input "2"
type textarea "x"
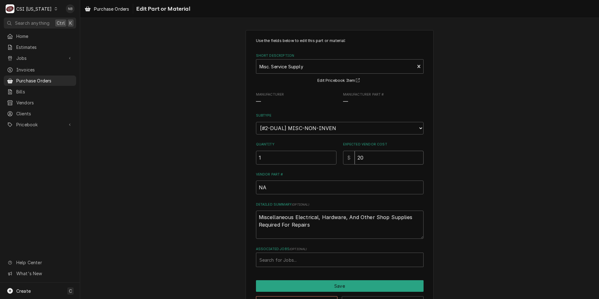
type input "20"
click at [324, 232] on textarea "Miscellaneous Electrical, Hardware, And Other Shop Supplies Required For Repairs" at bounding box center [340, 225] width 168 height 28
click at [394, 244] on div "Use the fields below to edit this part or material: Short Description Misc. Ser…" at bounding box center [340, 152] width 168 height 229
click at [325, 282] on button "Save" at bounding box center [340, 286] width 168 height 12
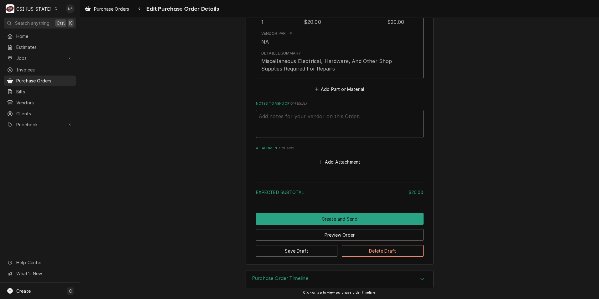
scroll to position [331, 0]
click at [273, 247] on button "Save Draft" at bounding box center [297, 250] width 82 height 12
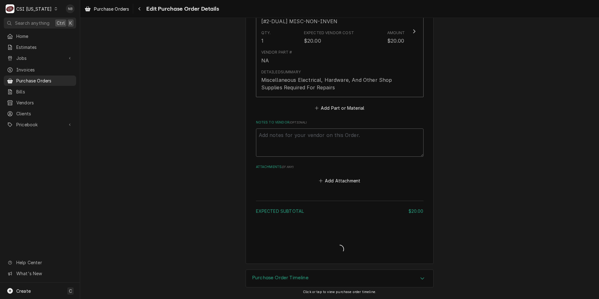
type textarea "x"
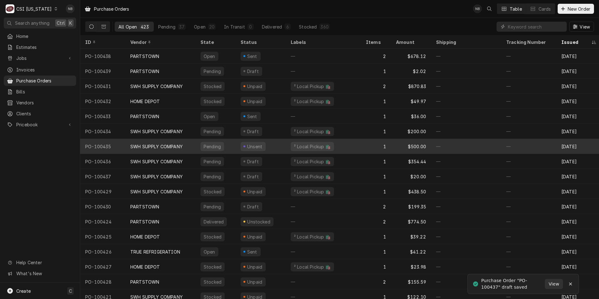
click at [176, 142] on div "SWH SUPPLY COMPANY" at bounding box center [160, 146] width 70 height 15
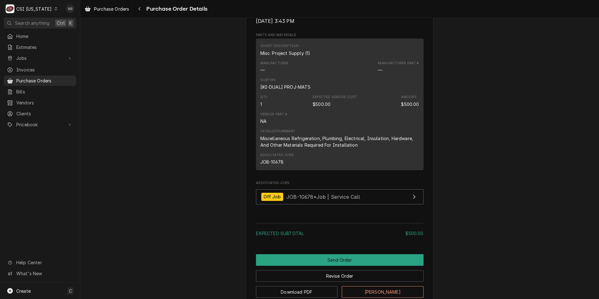
scroll to position [321, 0]
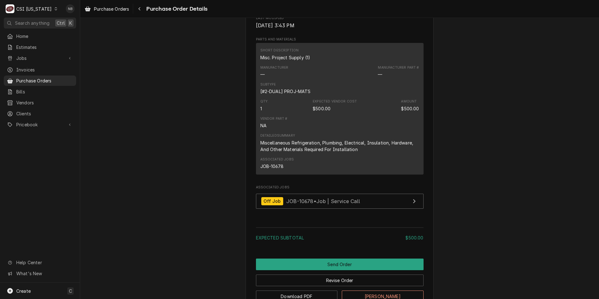
click at [325, 112] on div "$500.00" at bounding box center [322, 108] width 18 height 7
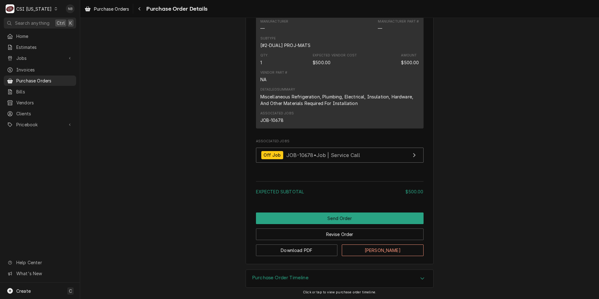
scroll to position [387, 0]
click at [290, 239] on button "Revise Order" at bounding box center [340, 234] width 168 height 12
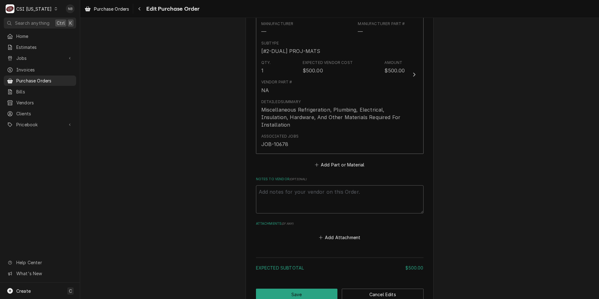
scroll to position [326, 0]
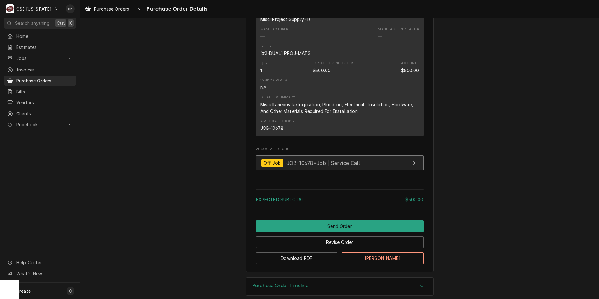
scroll to position [387, 0]
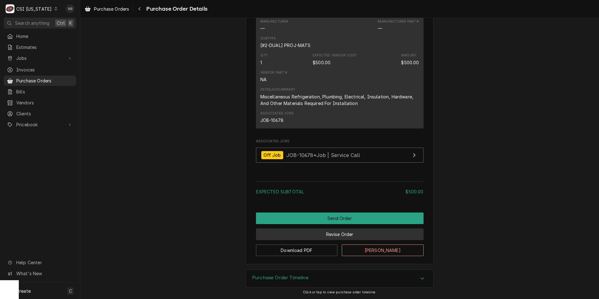
click at [320, 238] on button "Revise Order" at bounding box center [340, 234] width 168 height 12
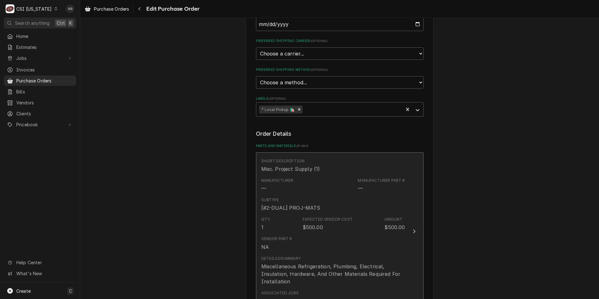
scroll to position [188, 0]
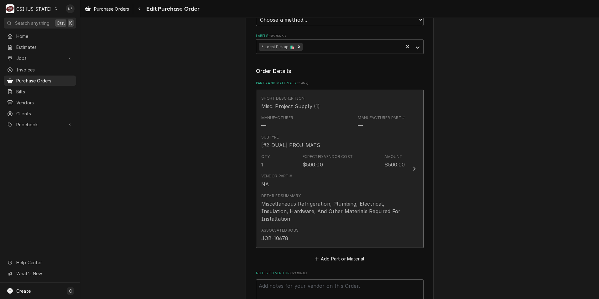
click at [332, 223] on div "Detailed Summary Miscellaneous Refrigeration, Plumbing, Electrical, Insulation,…" at bounding box center [333, 208] width 144 height 34
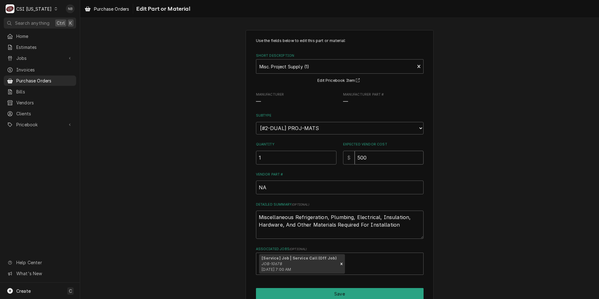
drag, startPoint x: 388, startPoint y: 162, endPoint x: 271, endPoint y: 149, distance: 117.3
click at [271, 149] on div "Quantity 1 Expected Vendor Cost $ 500" at bounding box center [340, 153] width 168 height 22
type textarea "x"
type input "1"
type textarea "x"
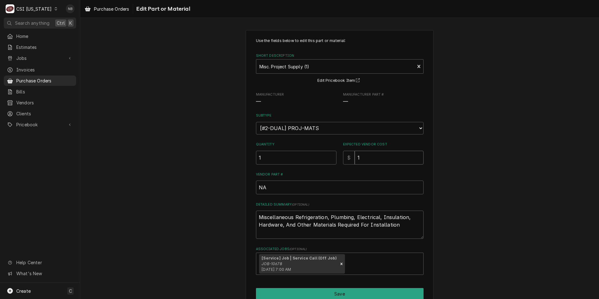
type input "18"
type textarea "x"
type input "181"
type textarea "x"
type input "181.7"
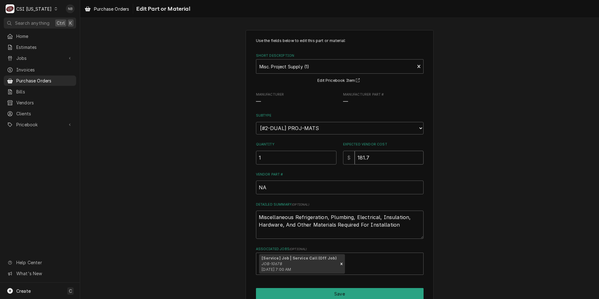
type textarea "x"
type input "181.79"
click at [391, 295] on button "Save" at bounding box center [340, 294] width 168 height 12
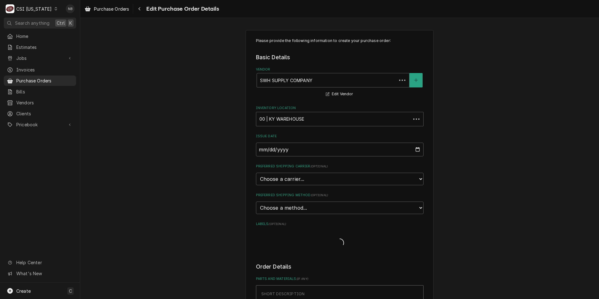
scroll to position [188, 0]
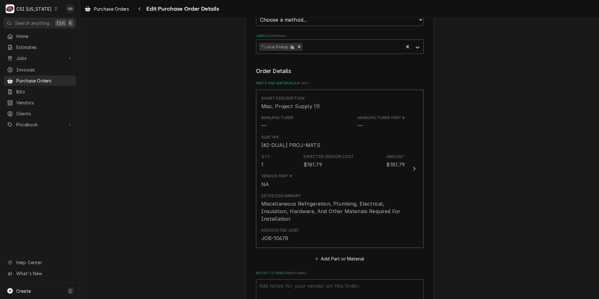
click at [463, 259] on div "Please provide the following information to create your purchase order: Basic D…" at bounding box center [339, 121] width 519 height 571
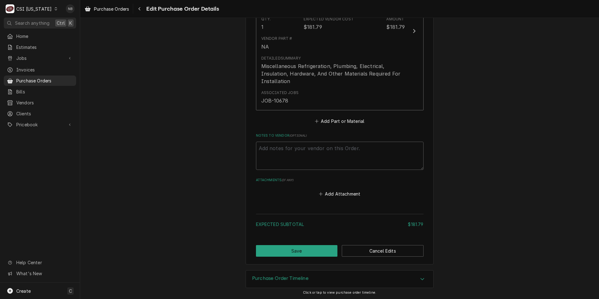
scroll to position [326, 0]
click at [309, 252] on button "Save" at bounding box center [297, 250] width 82 height 12
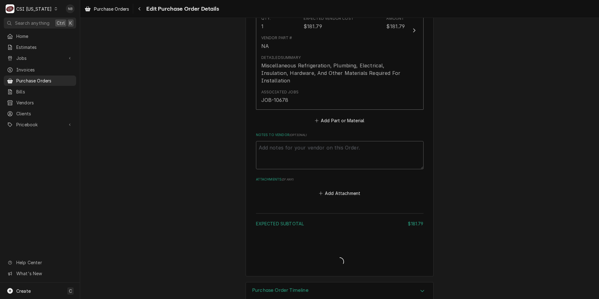
type textarea "x"
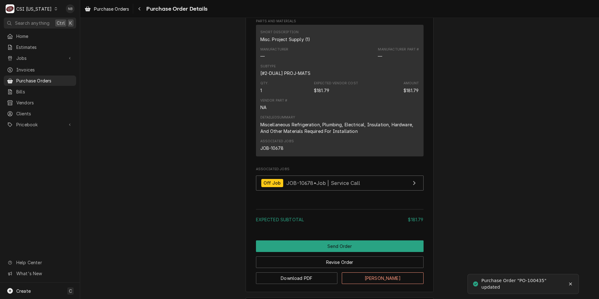
scroll to position [387, 0]
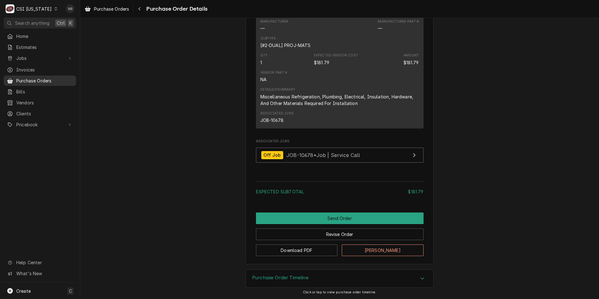
click at [53, 80] on span "Purchase Orders" at bounding box center [44, 80] width 57 height 7
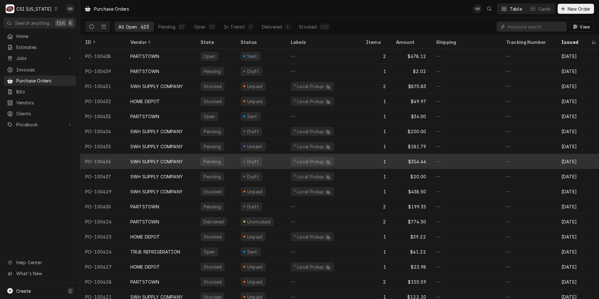
click at [172, 158] on div "SWH SUPPLY COMPANY" at bounding box center [156, 161] width 52 height 7
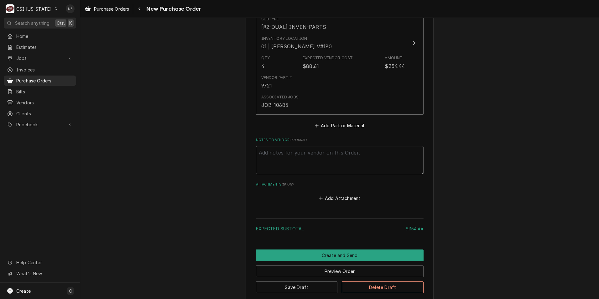
scroll to position [343, 0]
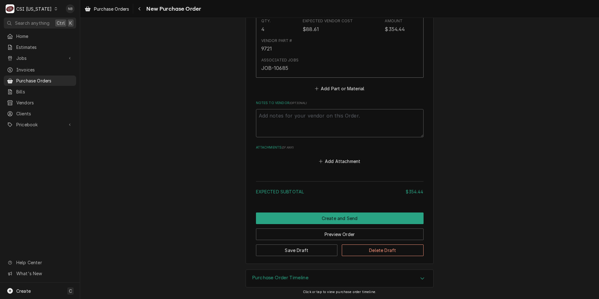
click at [293, 277] on h3 "Purchase Order Timeline" at bounding box center [280, 278] width 56 height 6
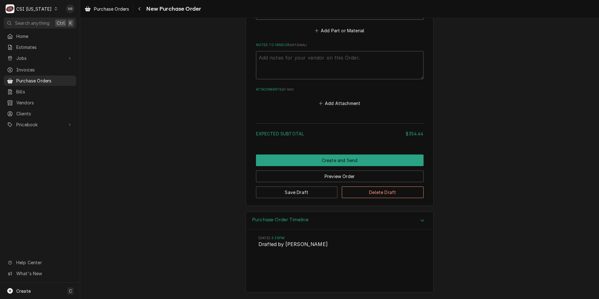
click at [296, 225] on div "Purchase Order Timeline" at bounding box center [339, 221] width 187 height 18
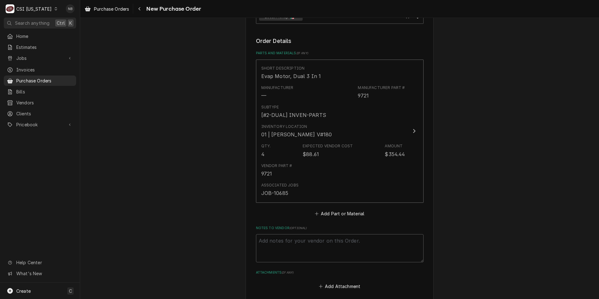
scroll to position [218, 0]
click at [46, 56] on span "Jobs" at bounding box center [39, 58] width 47 height 7
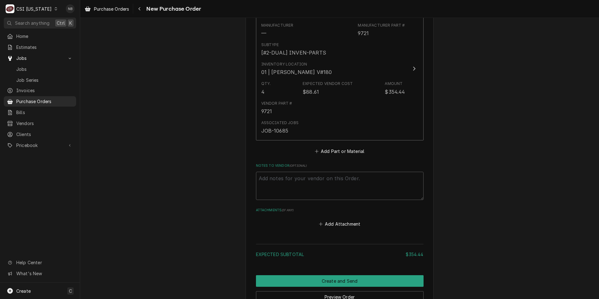
scroll to position [343, 0]
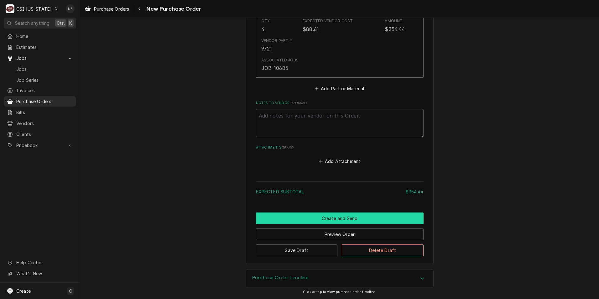
click at [320, 217] on button "Create and Send" at bounding box center [340, 218] width 168 height 12
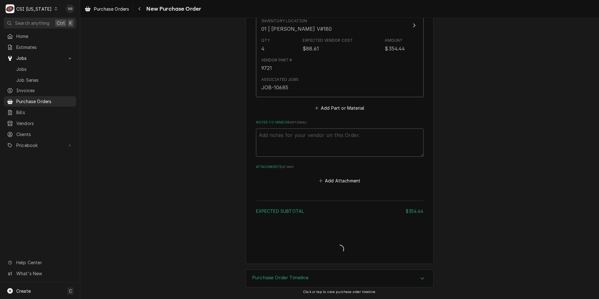
type textarea "x"
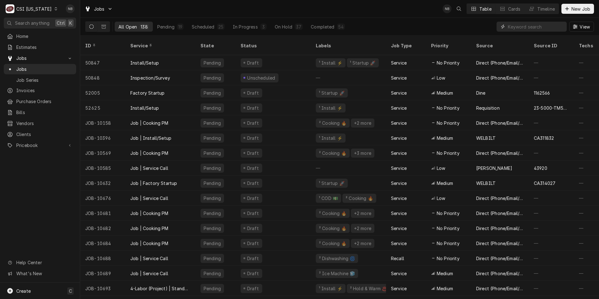
click at [520, 24] on input "Dynamic Content Wrapper" at bounding box center [536, 27] width 56 height 10
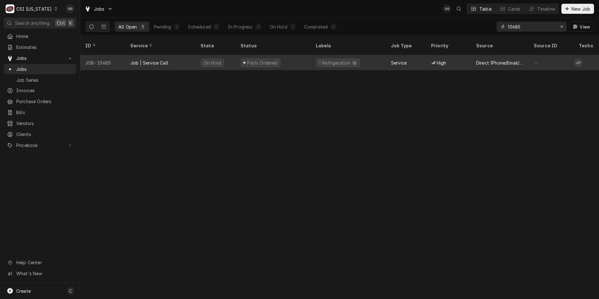
type input "10685"
click at [279, 59] on div "Parts Ordered" at bounding box center [273, 62] width 75 height 15
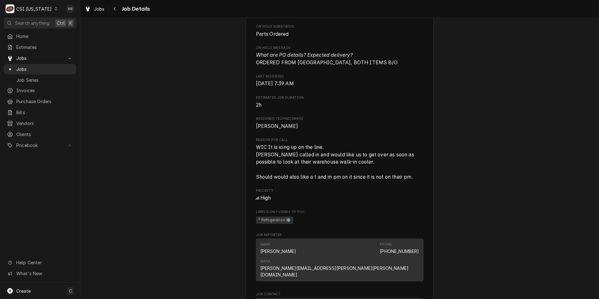
scroll to position [376, 0]
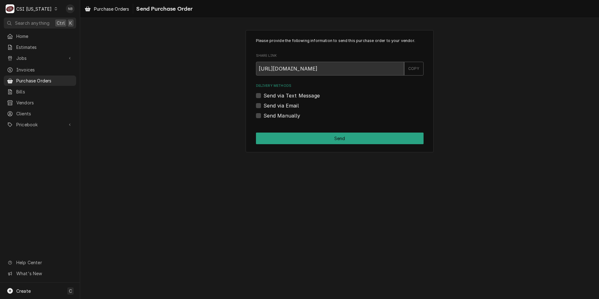
click at [261, 117] on div "Send Manually" at bounding box center [340, 116] width 168 height 8
click at [264, 117] on label "Send Manually" at bounding box center [282, 116] width 37 height 8
click at [264, 117] on input "Send Manually" at bounding box center [348, 119] width 168 height 14
checkbox input "true"
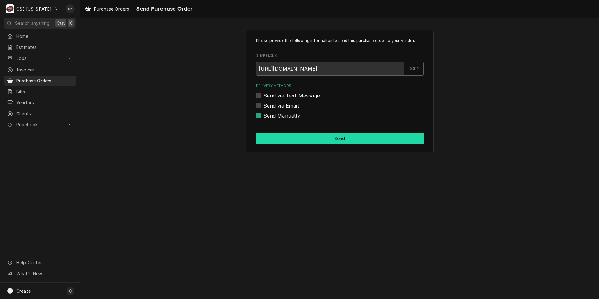
click at [283, 138] on button "Send" at bounding box center [340, 139] width 168 height 12
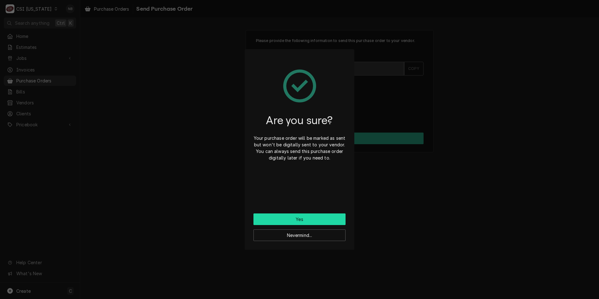
click at [300, 217] on button "Yes" at bounding box center [300, 219] width 92 height 12
